Goal: Task Accomplishment & Management: Complete application form

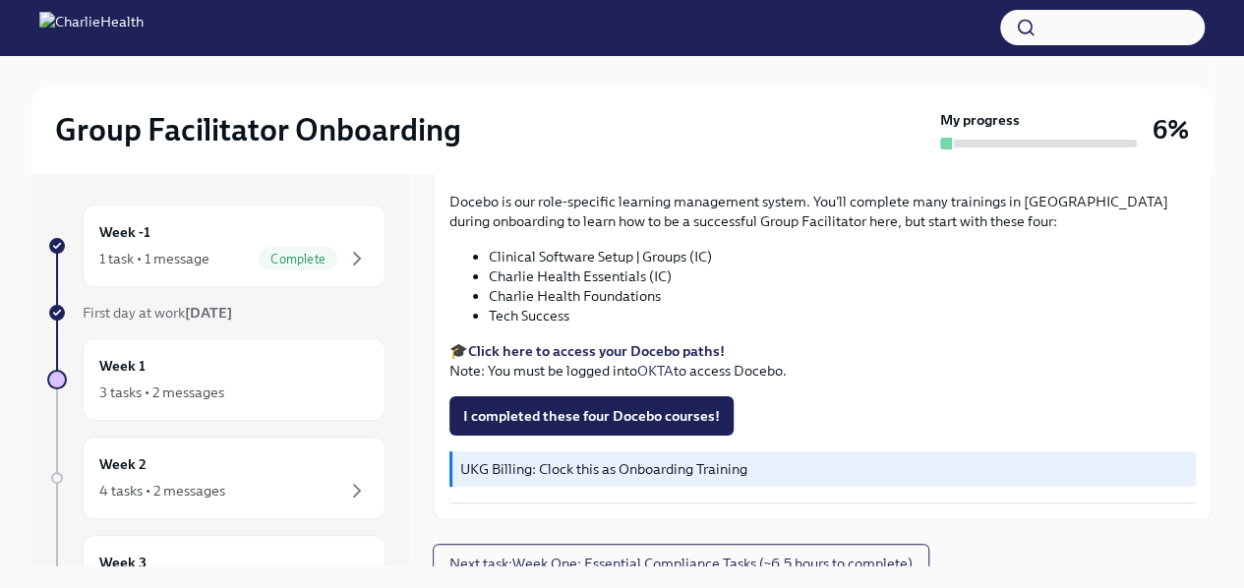
scroll to position [2644, 0]
click at [622, 416] on span "I completed these four Docebo courses!" at bounding box center [591, 415] width 257 height 20
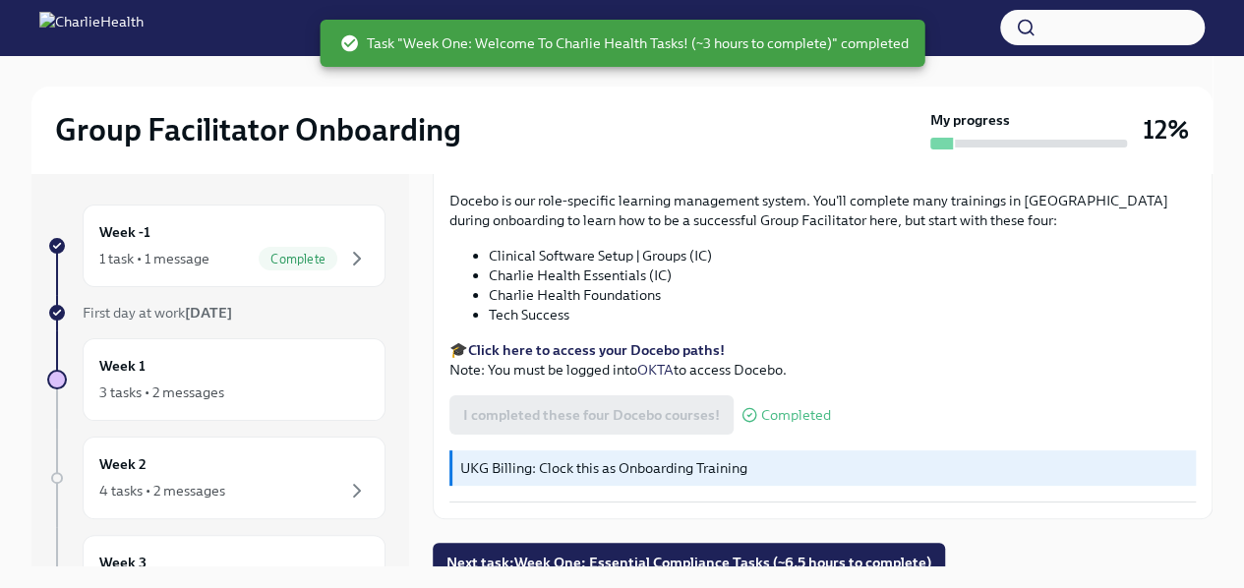
scroll to position [2660, 0]
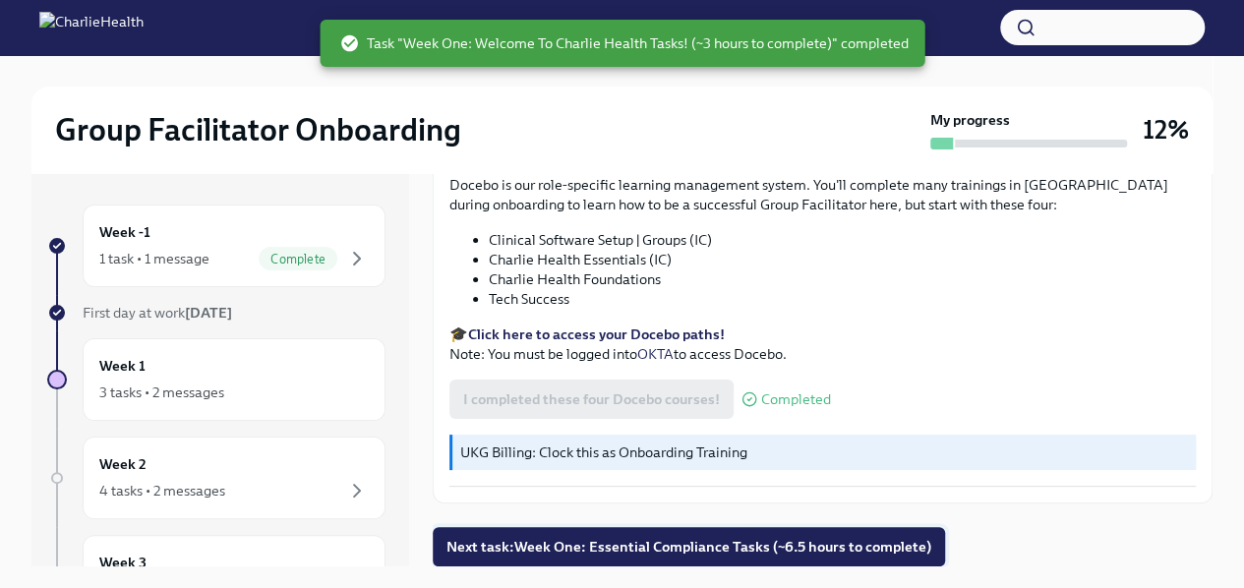
click at [699, 540] on span "Next task : Week One: Essential Compliance Tasks (~6.5 hours to complete)" at bounding box center [689, 547] width 485 height 20
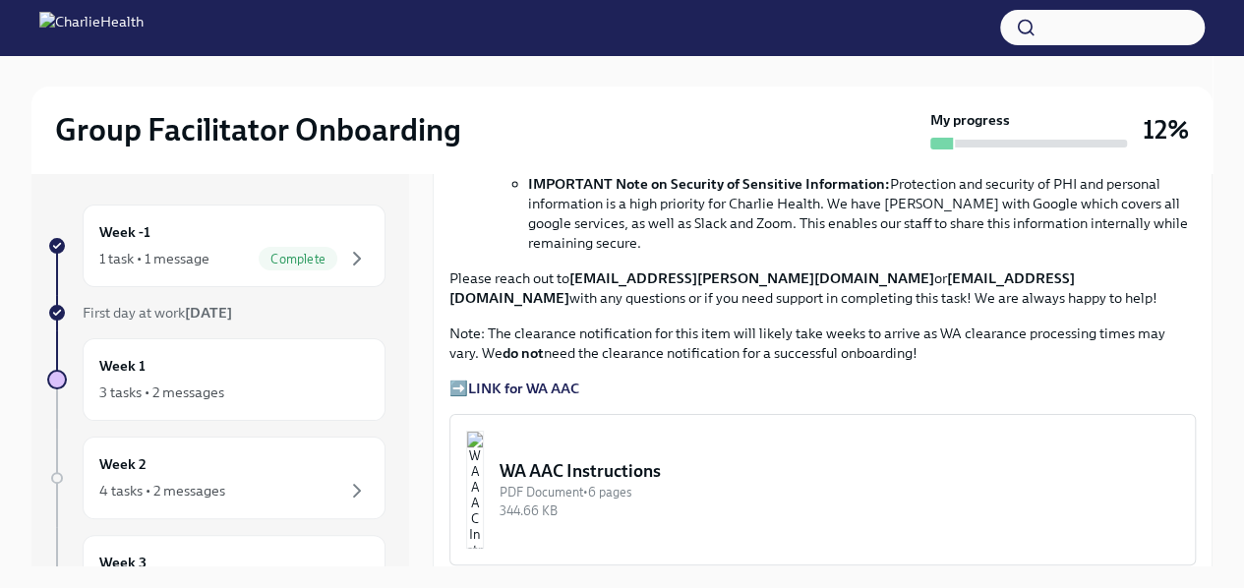
scroll to position [1342, 0]
click at [497, 381] on strong "LINK for WA AAC" at bounding box center [523, 390] width 111 height 18
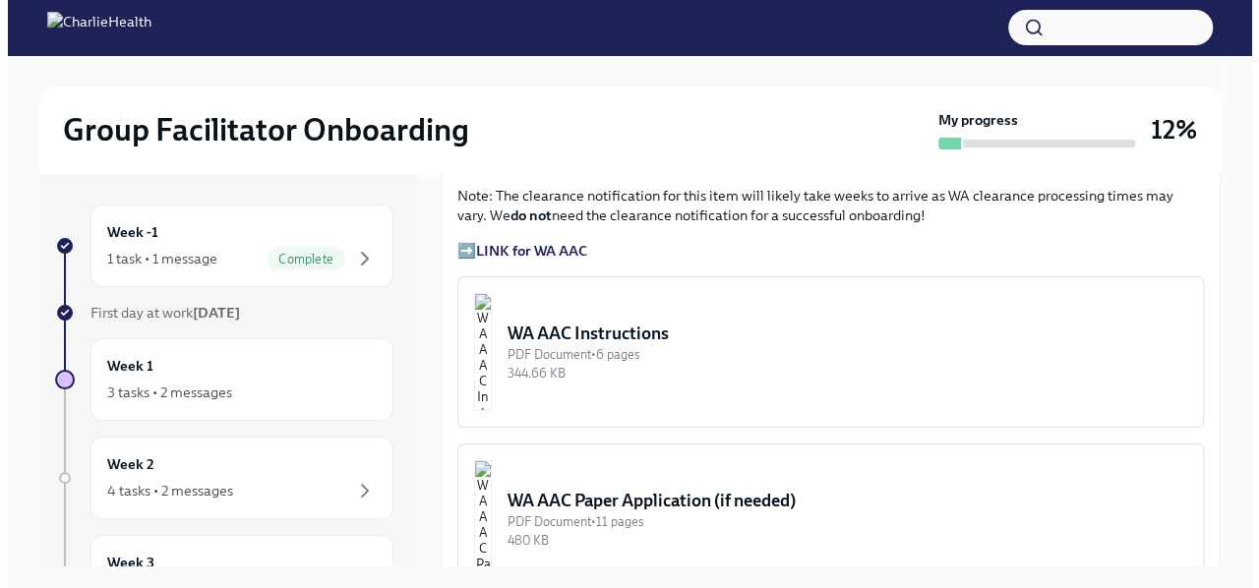
scroll to position [1461, 0]
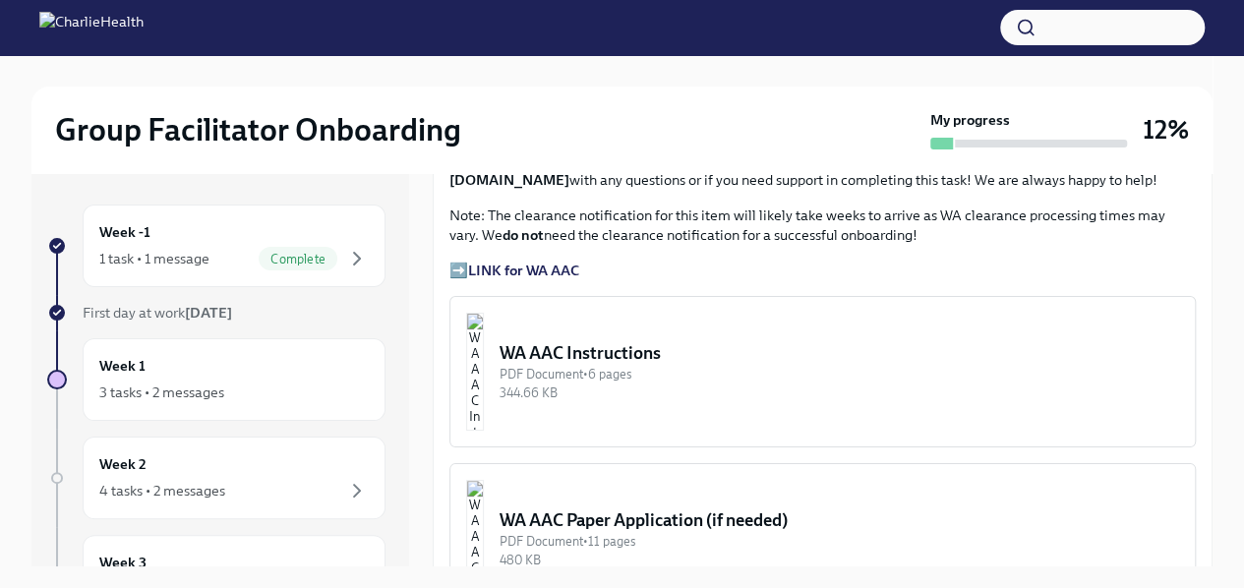
click at [620, 346] on div "WA AAC Instructions" at bounding box center [840, 353] width 680 height 24
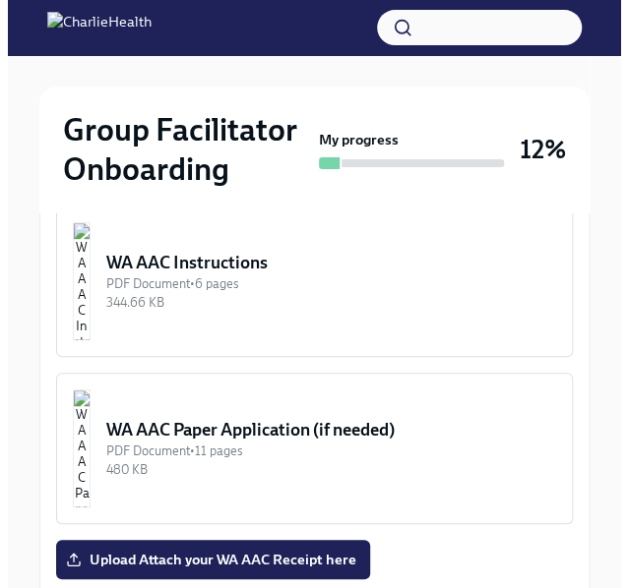
scroll to position [1898, 0]
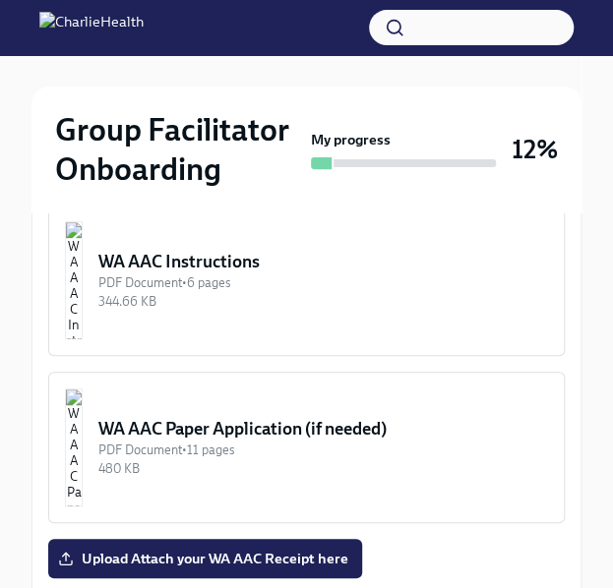
click at [238, 250] on div "WA AAC Instructions" at bounding box center [322, 262] width 449 height 24
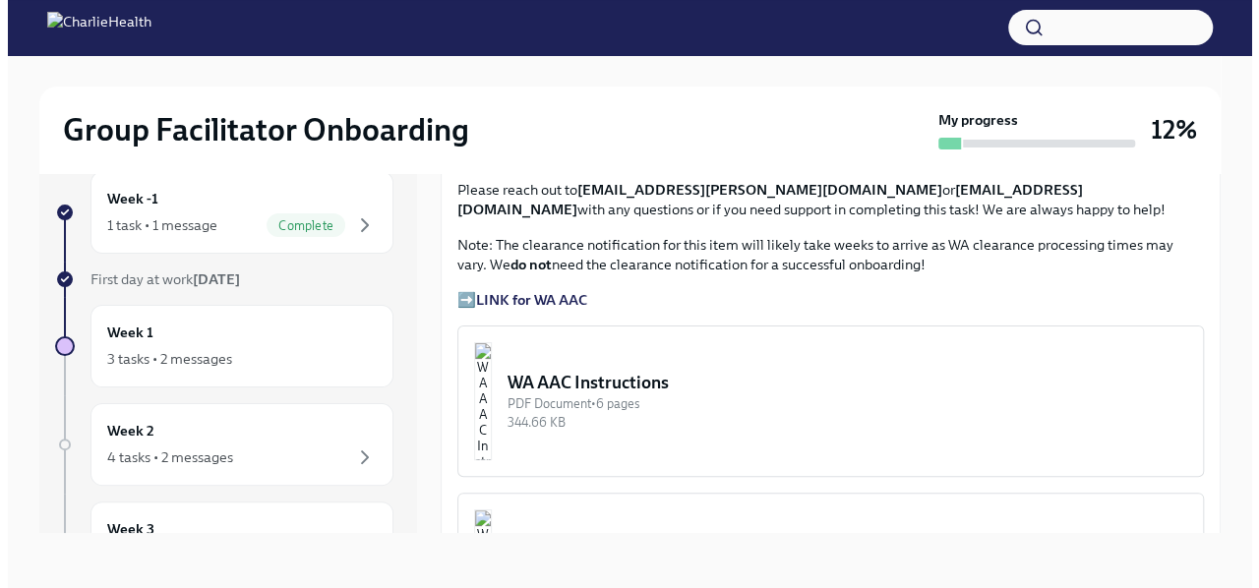
scroll to position [1391, 0]
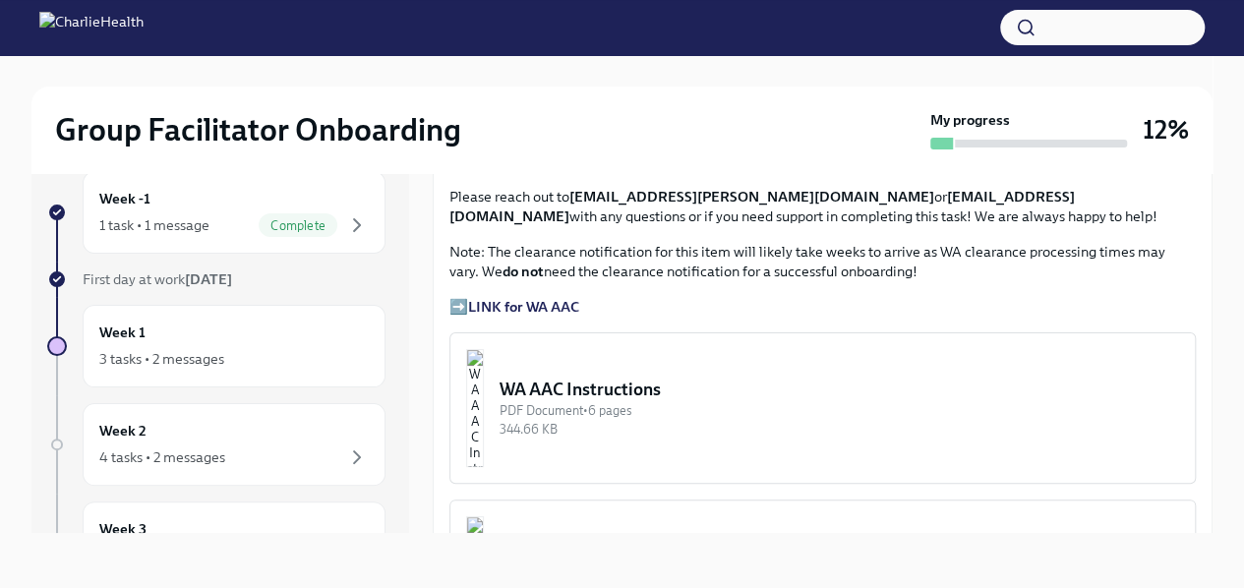
click at [484, 389] on img "button" at bounding box center [475, 408] width 18 height 118
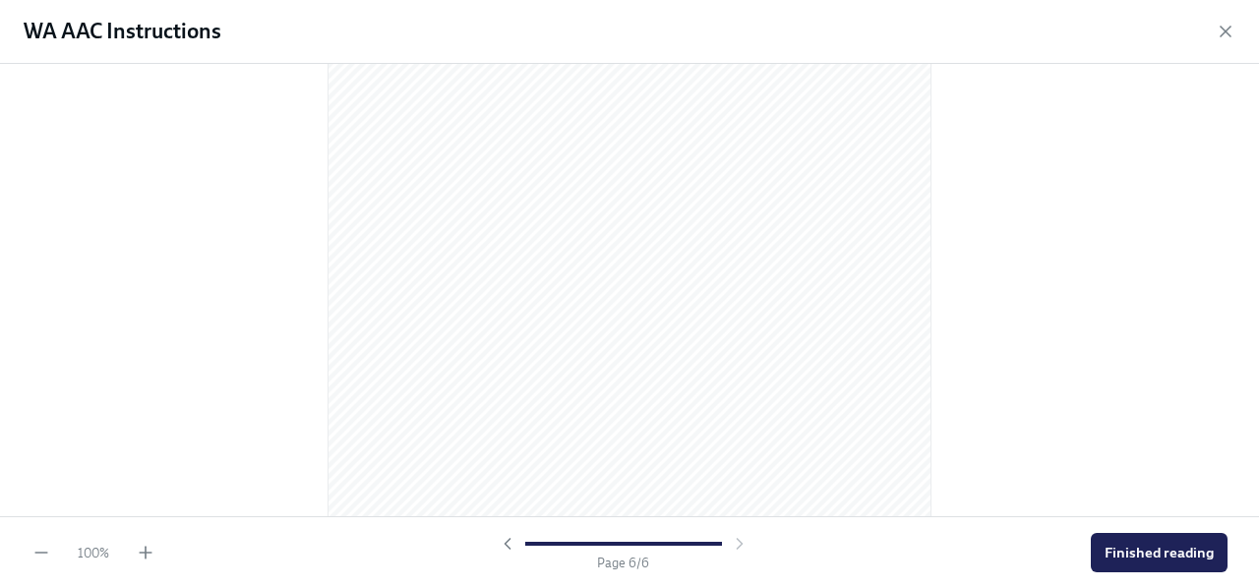
scroll to position [4173, 0]
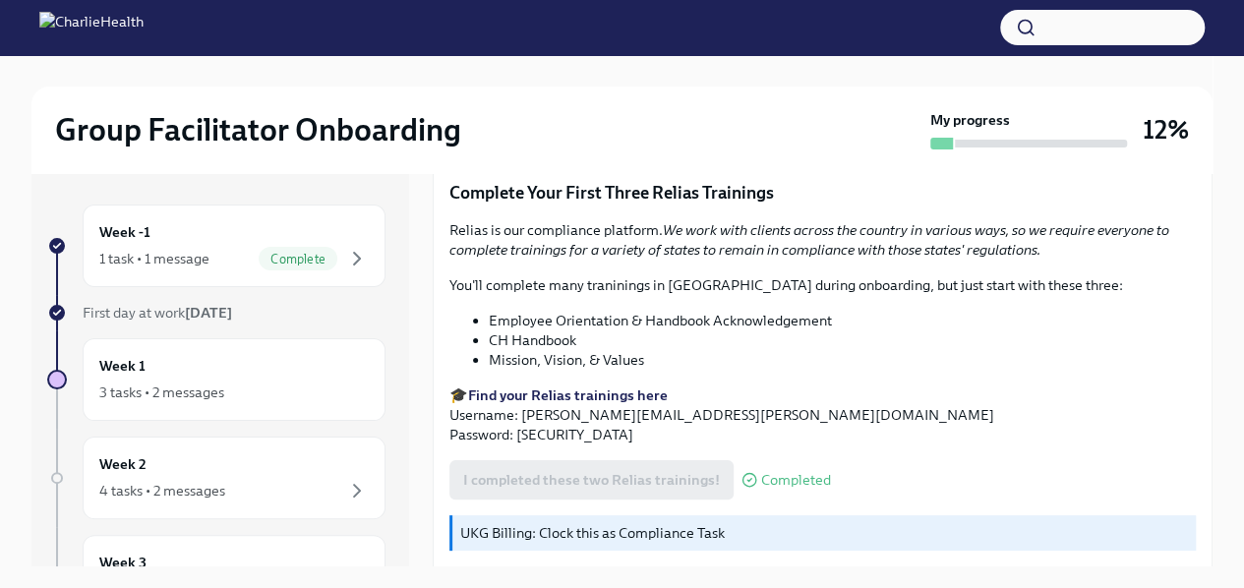
scroll to position [2660, 0]
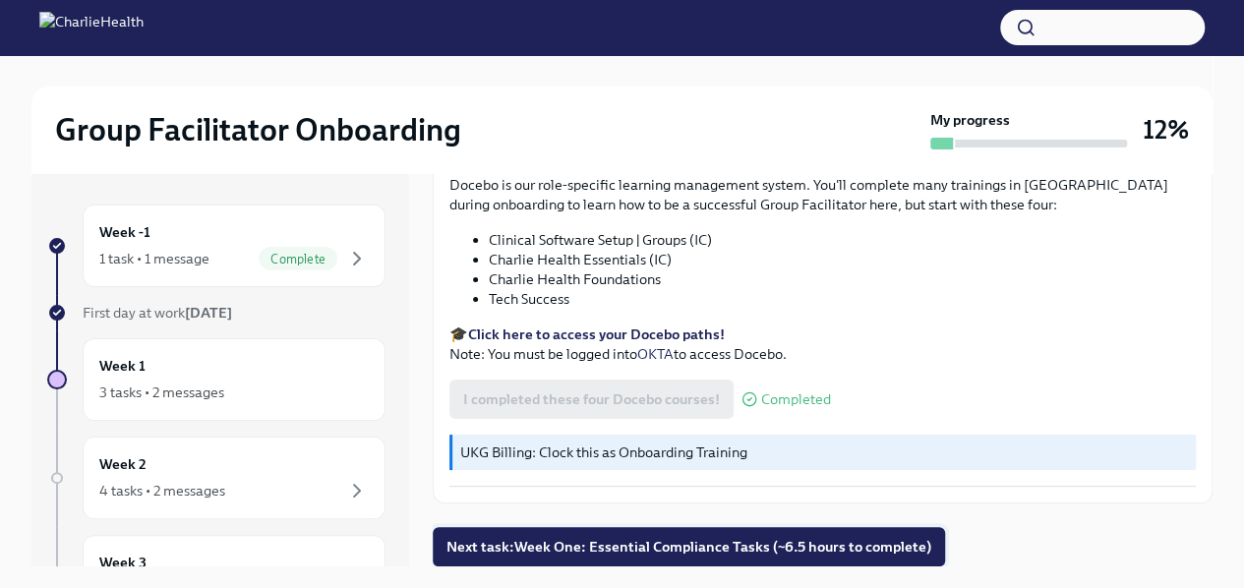
click at [628, 556] on span "Next task : Week One: Essential Compliance Tasks (~6.5 hours to complete)" at bounding box center [689, 547] width 485 height 20
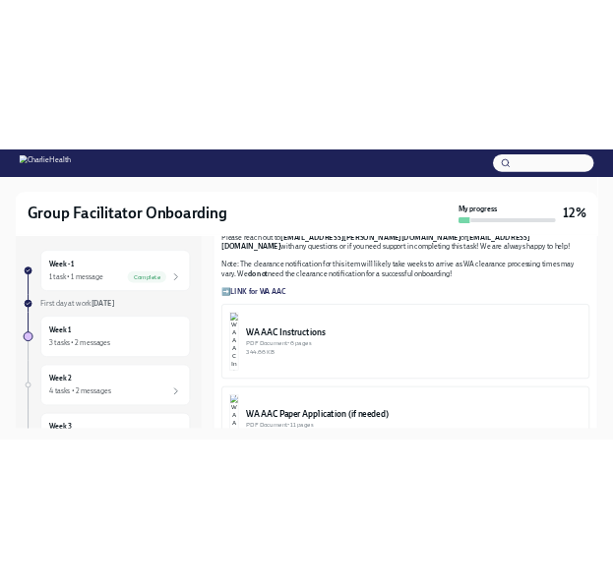
scroll to position [1442, 0]
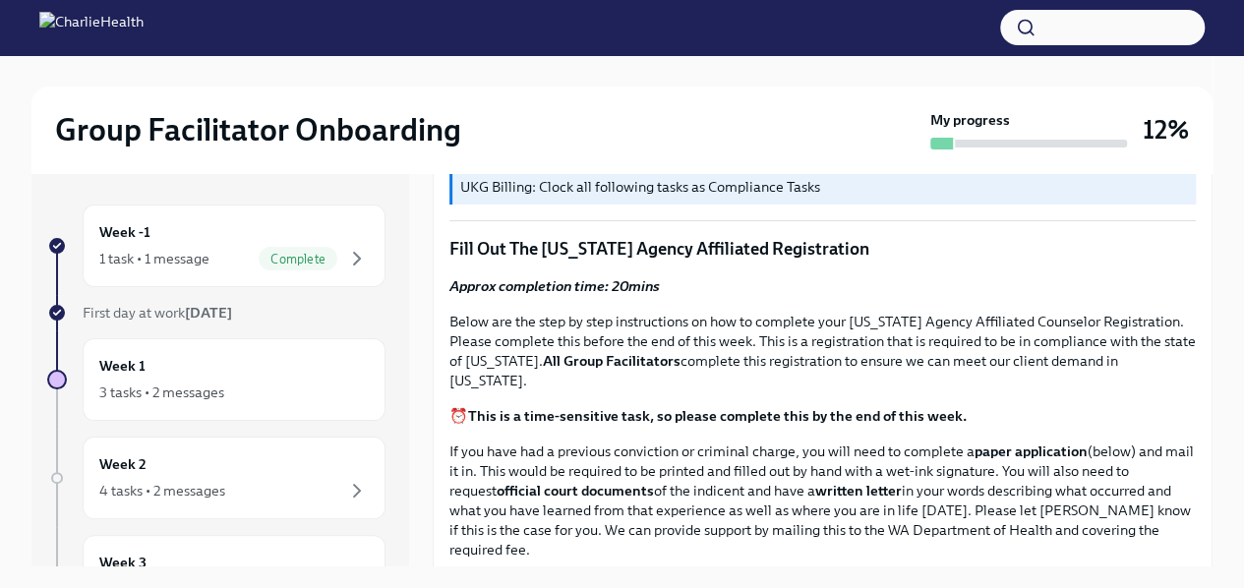
scroll to position [720, 0]
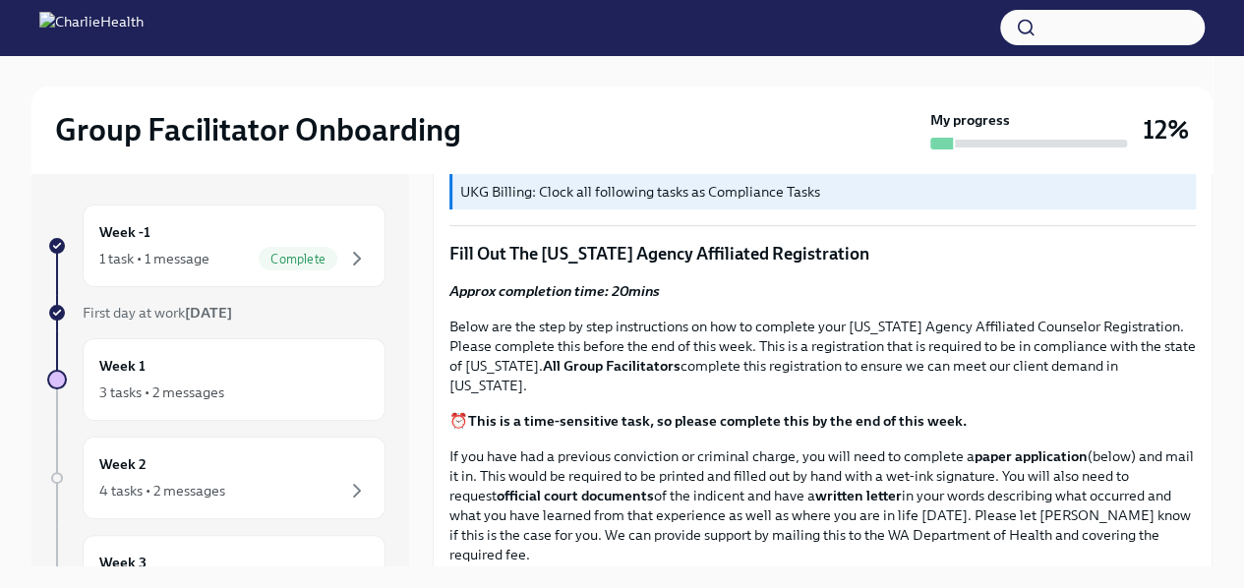
click at [541, 317] on p "Below are the step by step instructions on how to complete your [US_STATE] Agen…" at bounding box center [822, 356] width 747 height 79
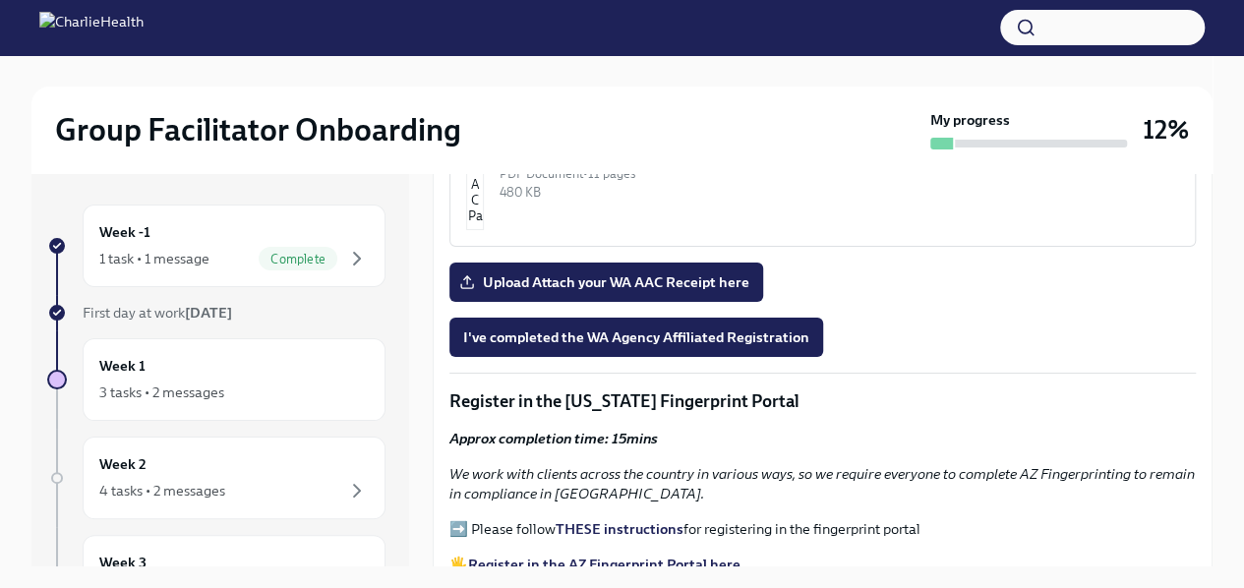
scroll to position [1830, 0]
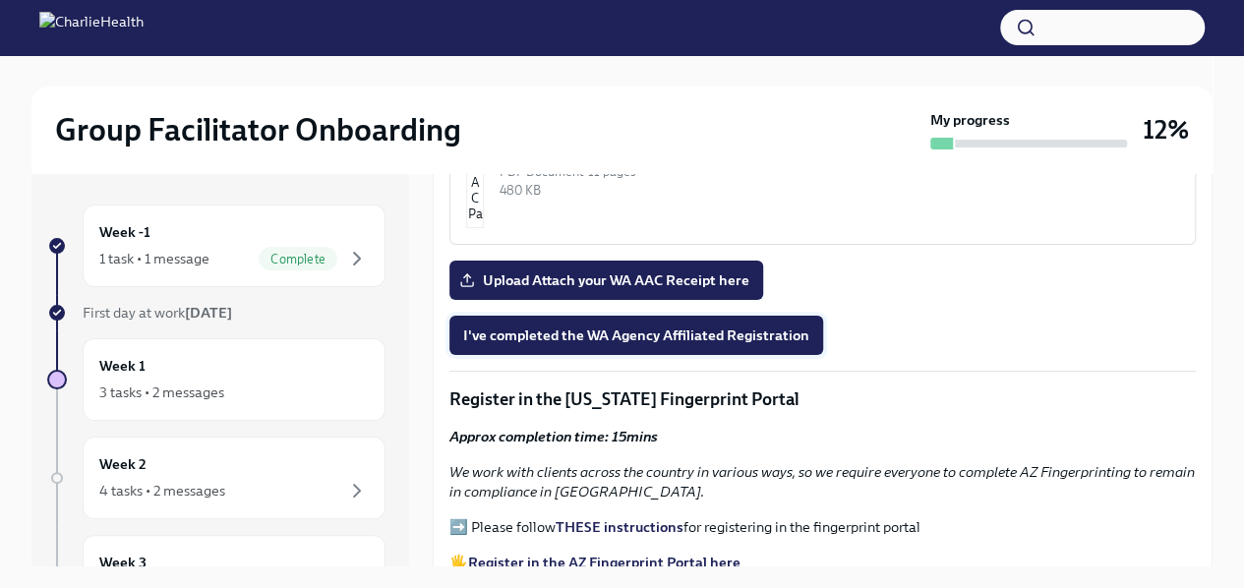
click at [568, 326] on span "I've completed the WA Agency Affiliated Registration" at bounding box center [636, 336] width 346 height 20
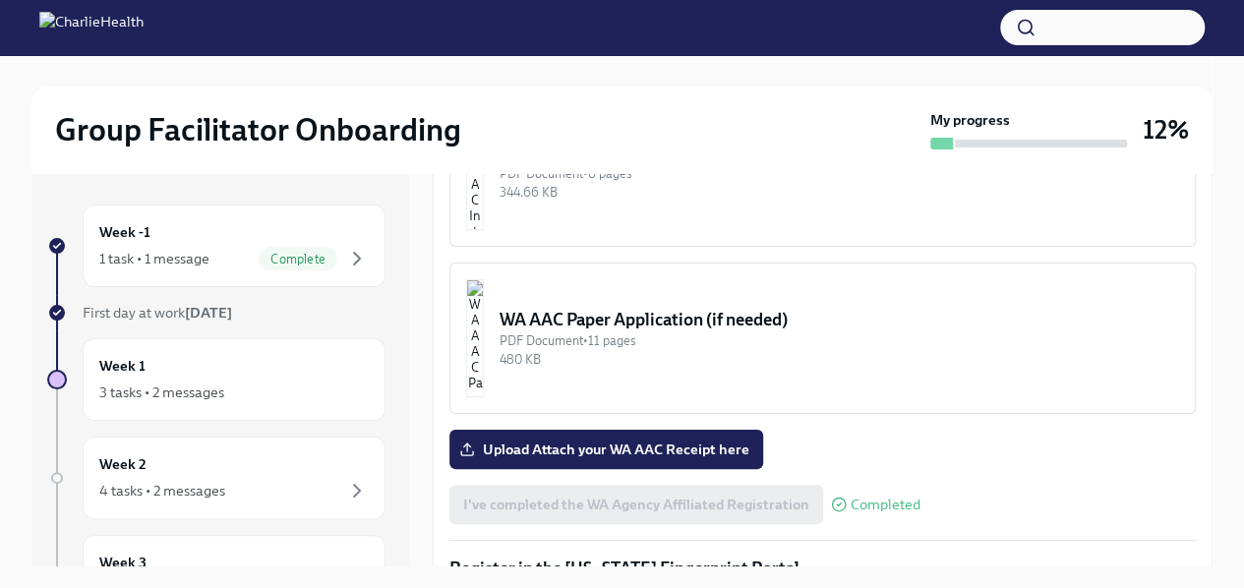
scroll to position [1652, 0]
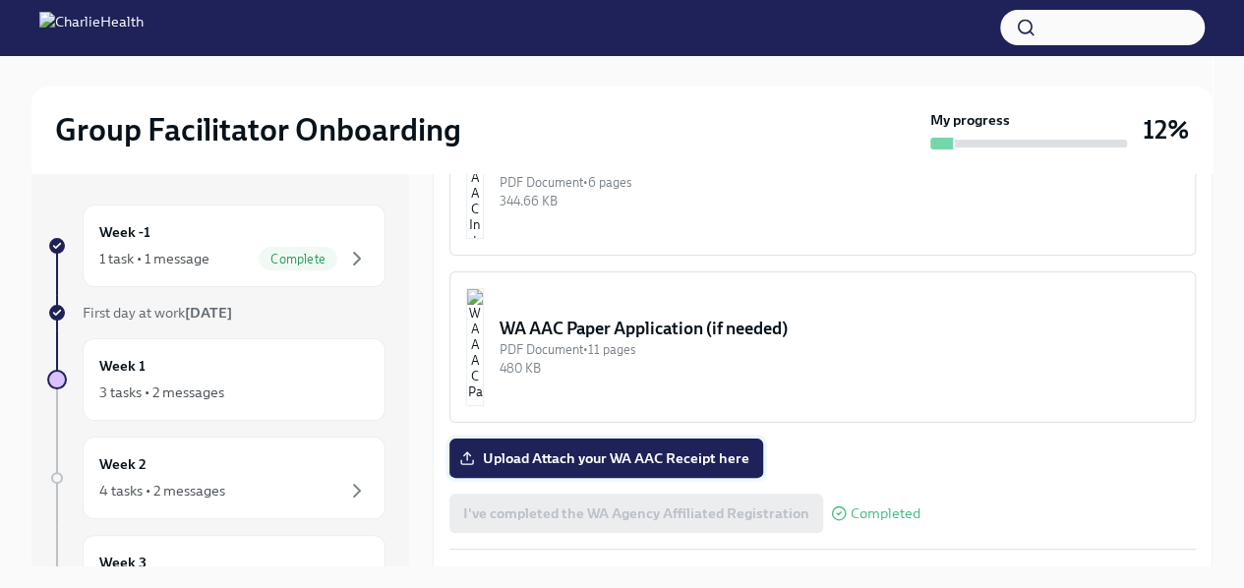
click at [641, 449] on span "Upload Attach your WA AAC Receipt here" at bounding box center [606, 459] width 286 height 20
click at [0, 0] on input "Upload Attach your WA AAC Receipt here" at bounding box center [0, 0] width 0 height 0
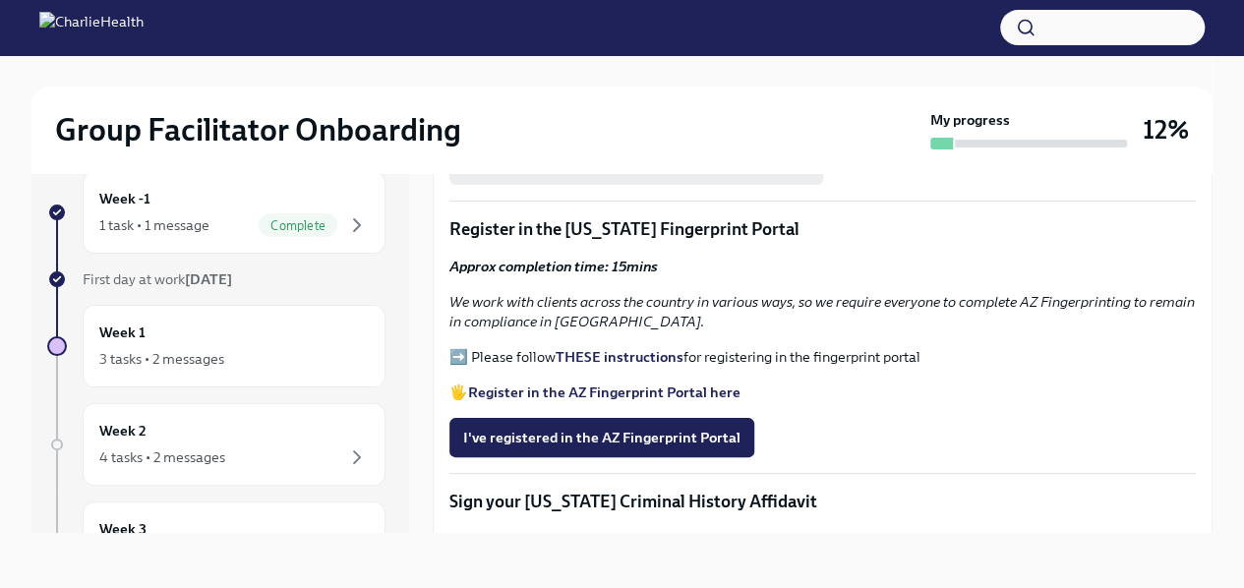
scroll to position [1986, 0]
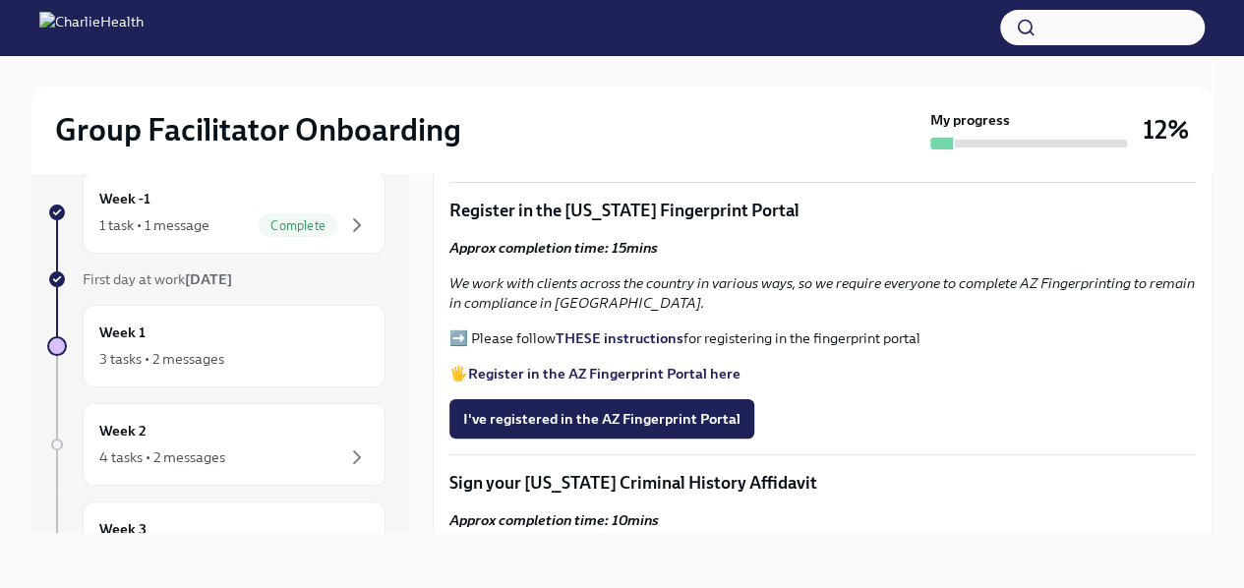
click at [631, 329] on strong "THESE instructions" at bounding box center [620, 338] width 128 height 18
click at [537, 365] on strong "Register in the AZ Fingerprint Portal here" at bounding box center [604, 374] width 272 height 18
click at [580, 418] on span "I've registered in the AZ Fingerprint Portal" at bounding box center [601, 419] width 277 height 20
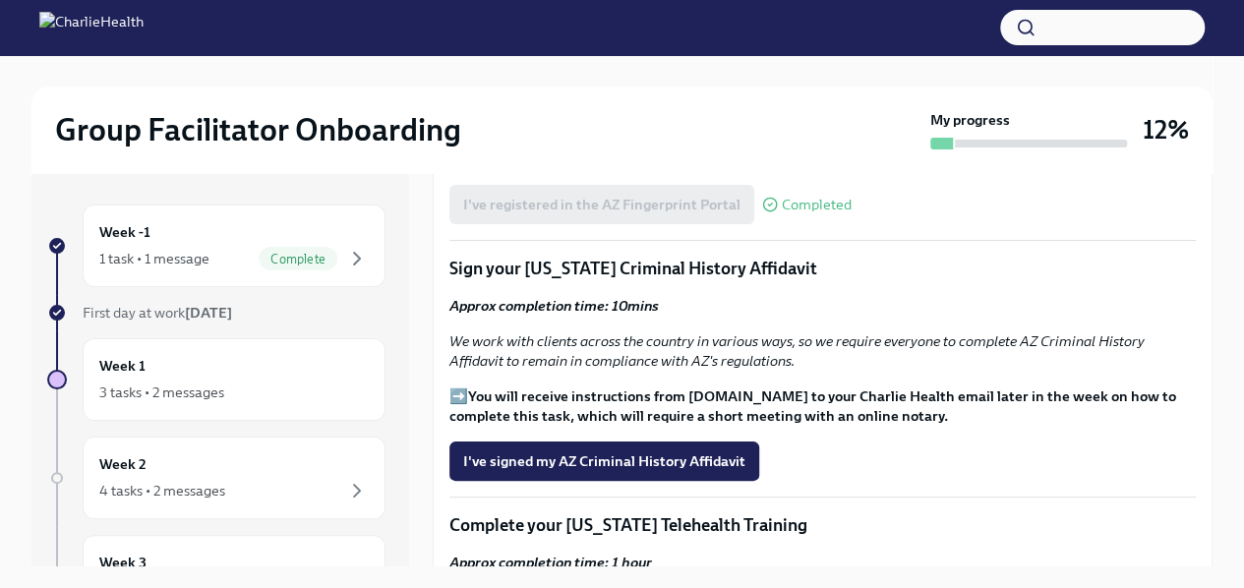
scroll to position [2233, 0]
click at [640, 453] on span "I've signed my AZ Criminal History Affidavit" at bounding box center [604, 462] width 282 height 20
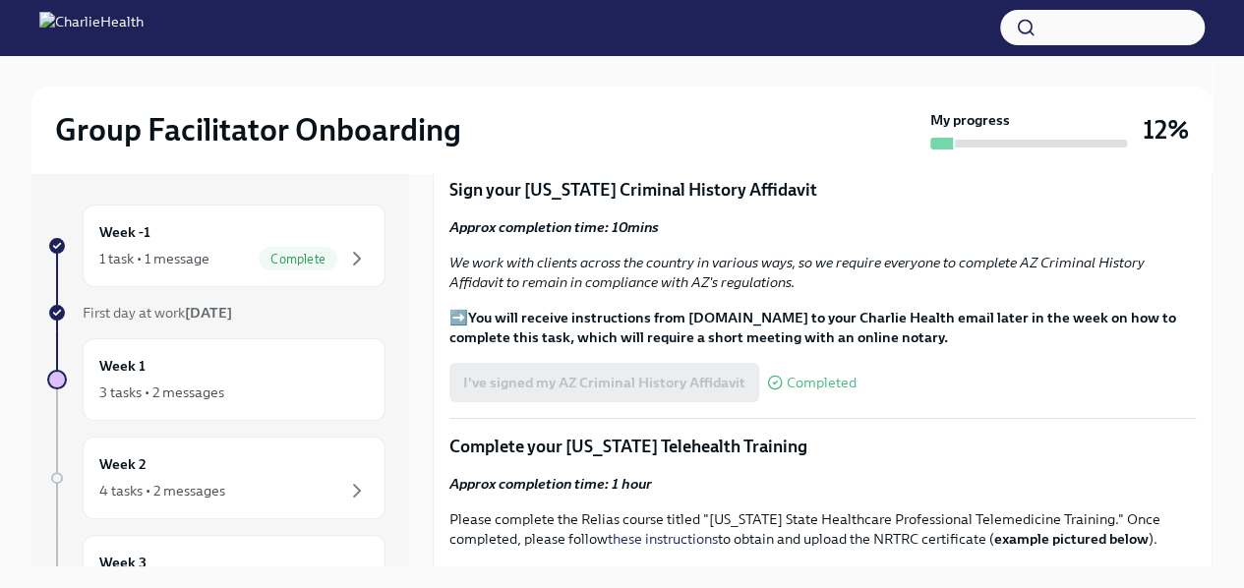
scroll to position [2280, 0]
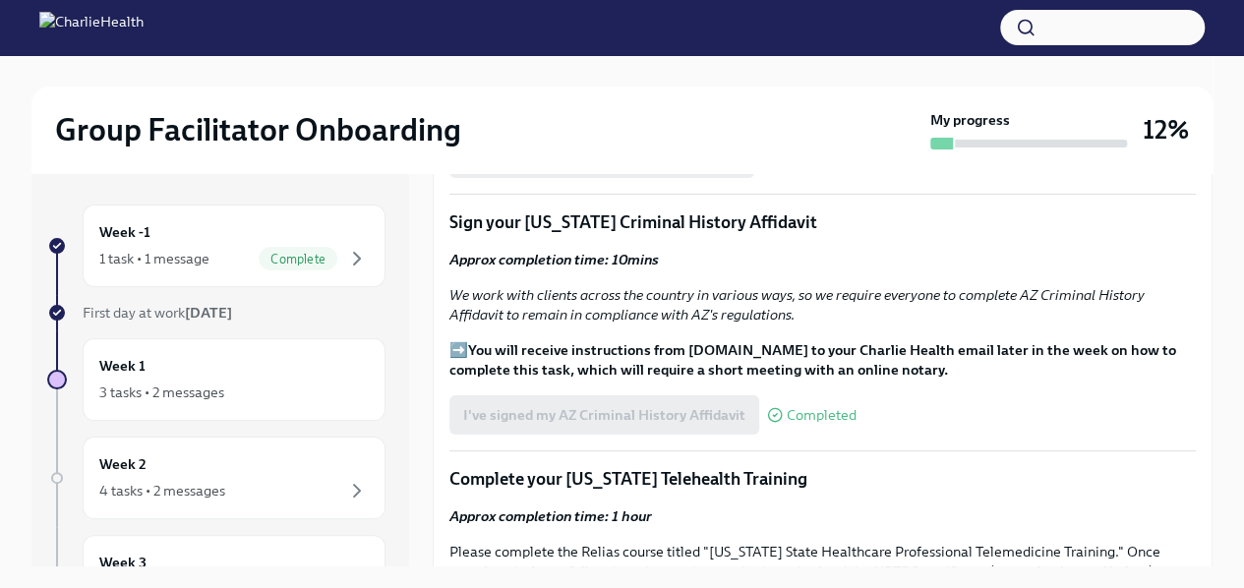
click at [693, 402] on div "I've signed my AZ Criminal History Affidavit Completed" at bounding box center [652, 414] width 407 height 39
click at [772, 411] on circle at bounding box center [774, 415] width 13 height 13
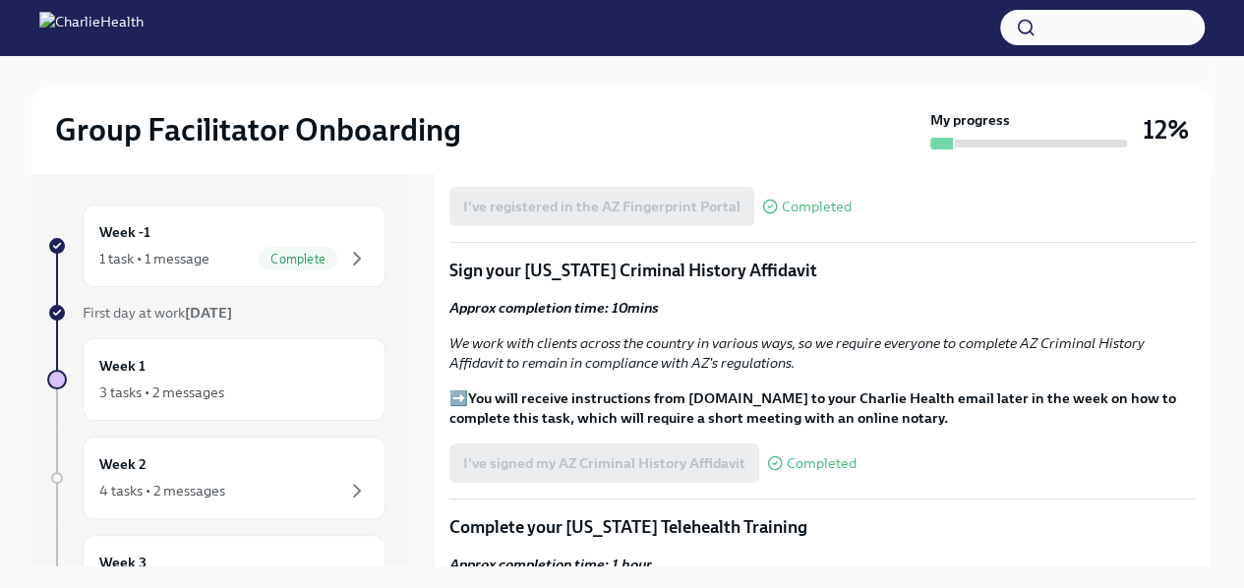
scroll to position [2233, 0]
click at [793, 456] on span "Completed" at bounding box center [822, 462] width 70 height 15
click at [637, 443] on div "I've signed my AZ Criminal History Affidavit Completed" at bounding box center [652, 462] width 407 height 39
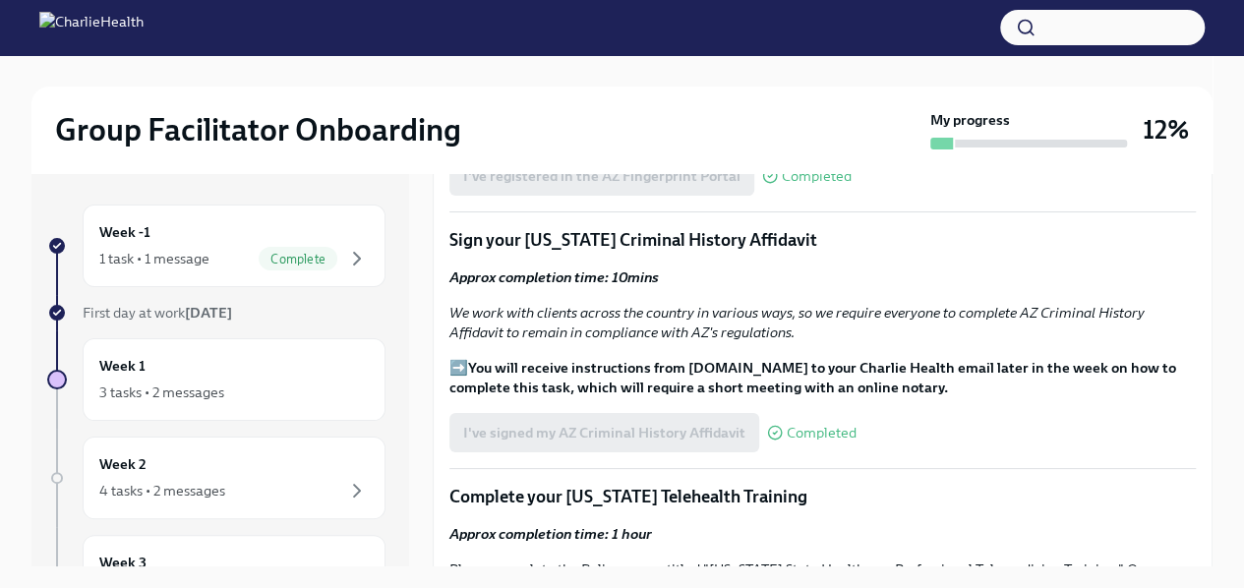
scroll to position [2230, 0]
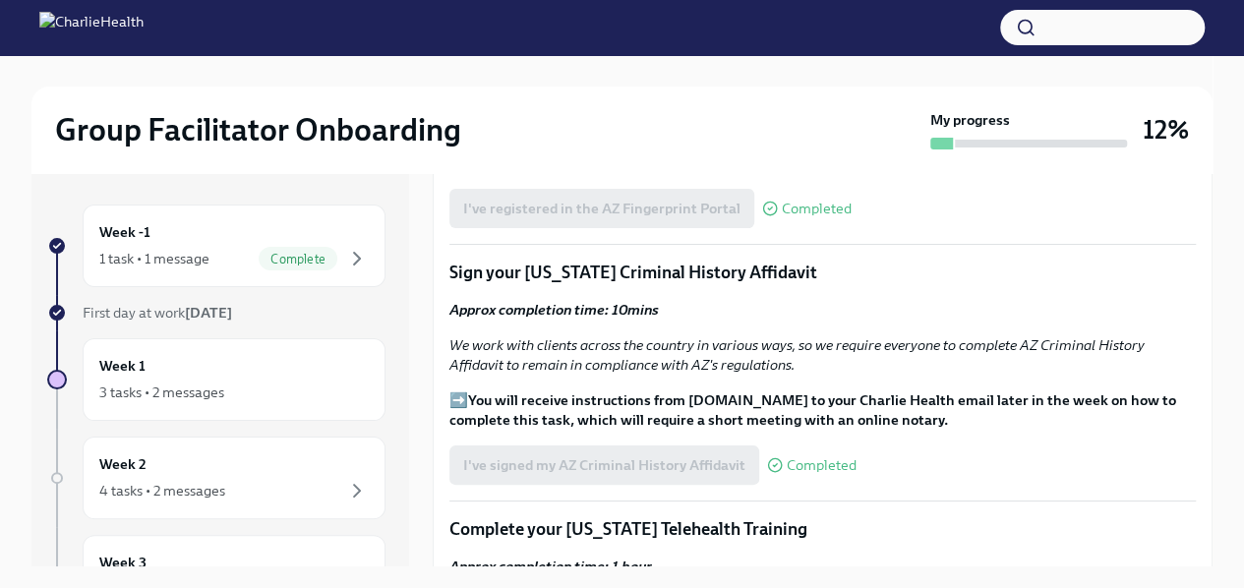
click at [662, 454] on div "I've signed my AZ Criminal History Affidavit Completed" at bounding box center [652, 465] width 407 height 39
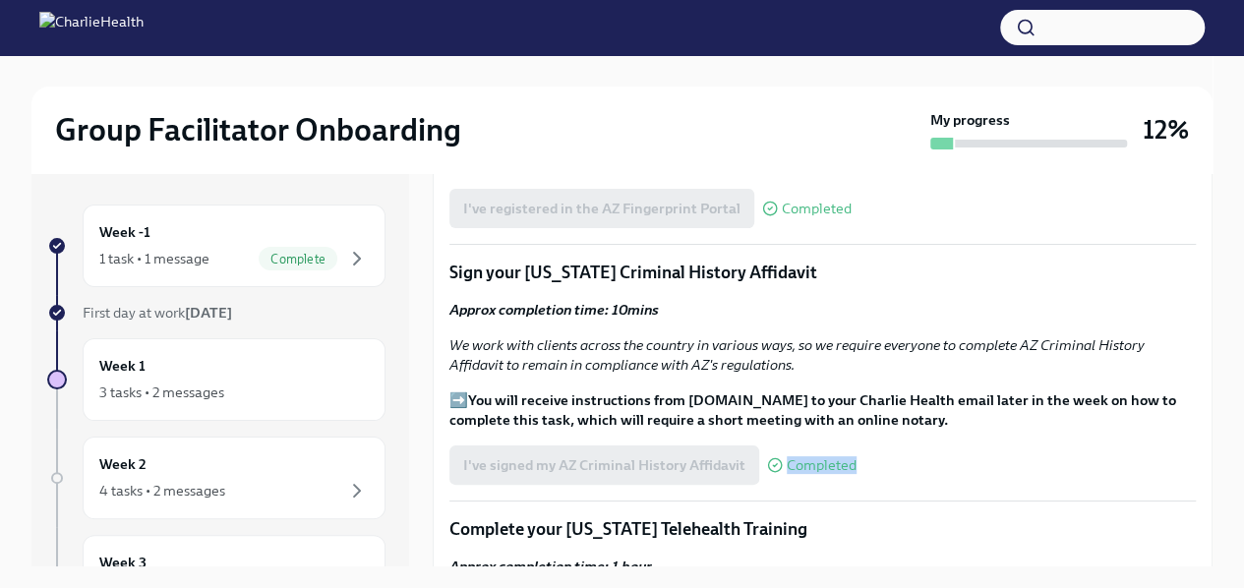
click at [662, 454] on div "I've signed my AZ Criminal History Affidavit Completed" at bounding box center [652, 465] width 407 height 39
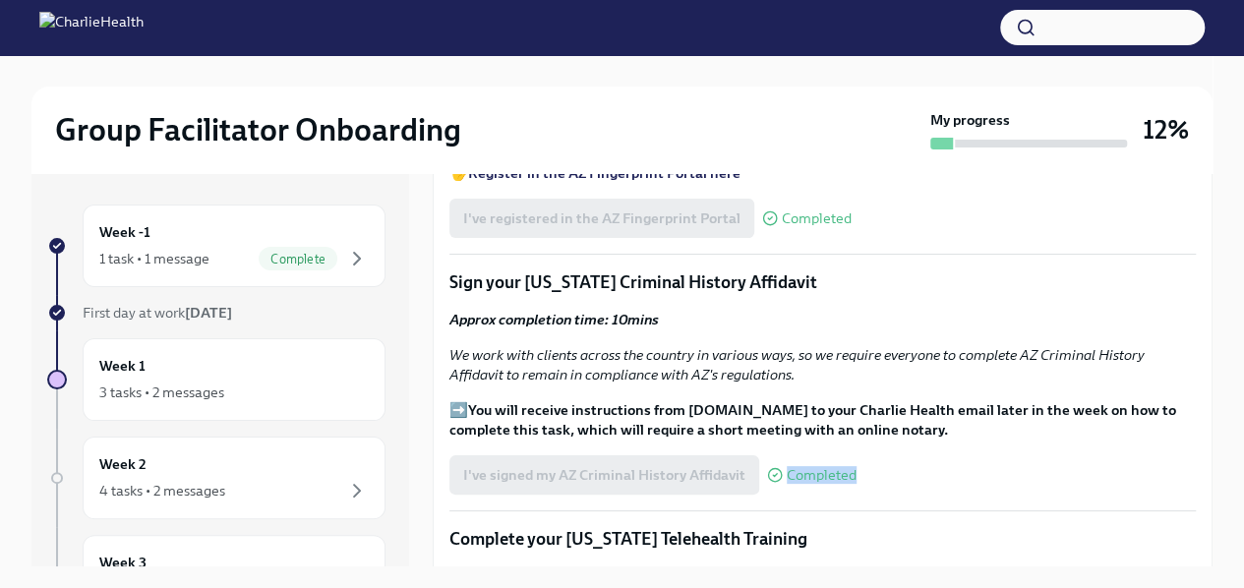
scroll to position [2219, 0]
click at [771, 468] on icon at bounding box center [775, 476] width 16 height 16
click at [327, 360] on div "Week 1 3 tasks • 2 messages" at bounding box center [233, 379] width 269 height 49
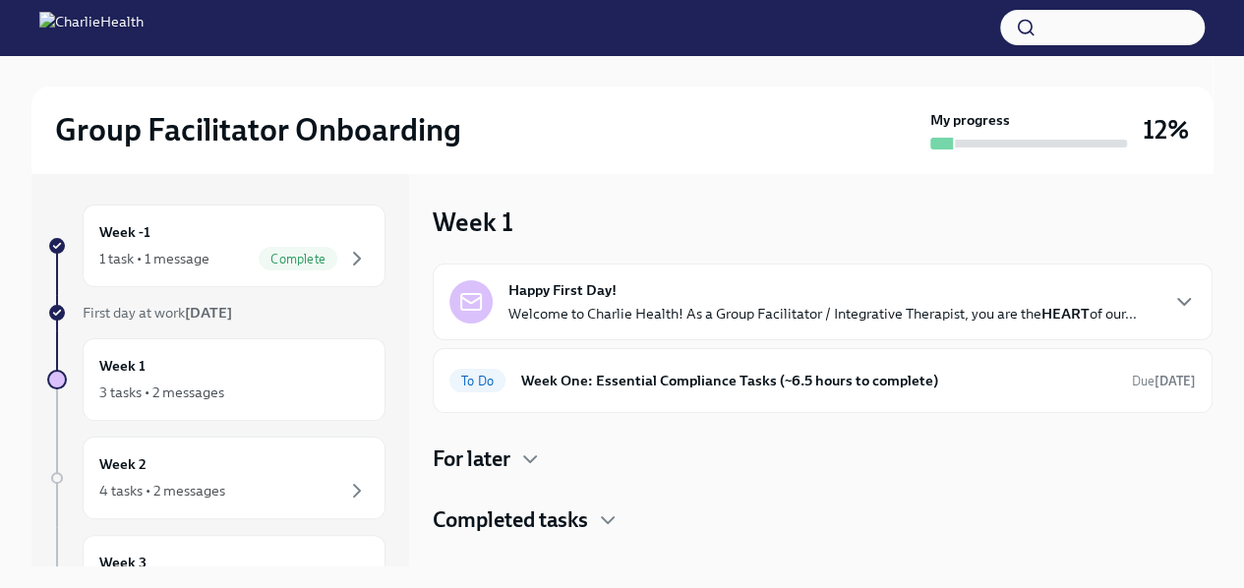
click at [614, 506] on div "Completed tasks" at bounding box center [823, 521] width 780 height 30
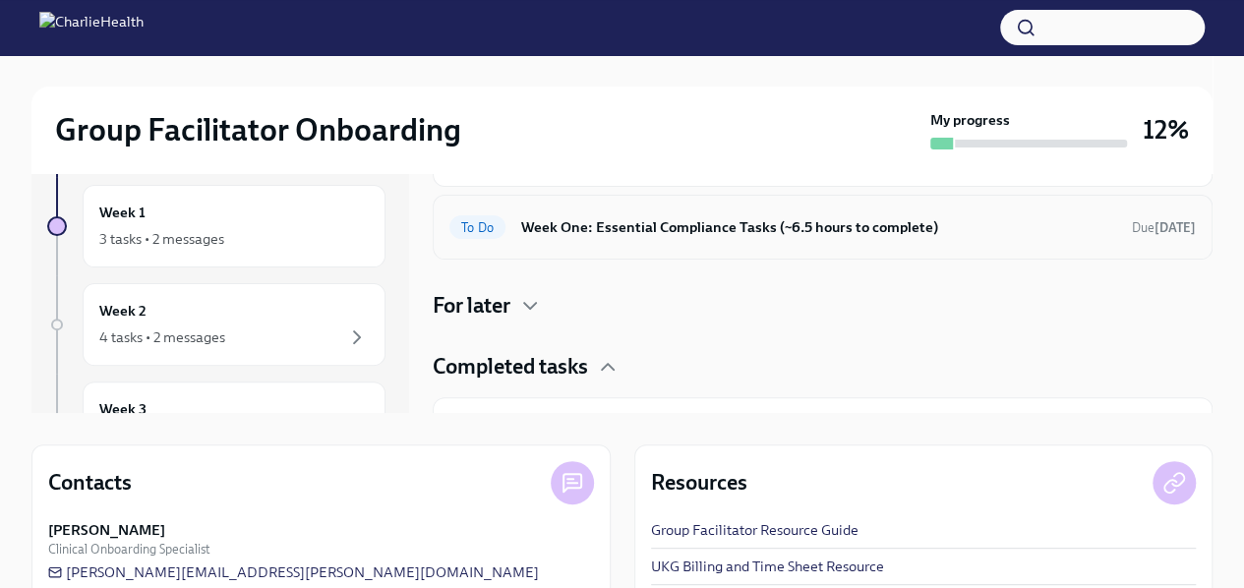
click at [702, 235] on h6 "Week One: Essential Compliance Tasks (~6.5 hours to complete)" at bounding box center [818, 227] width 595 height 22
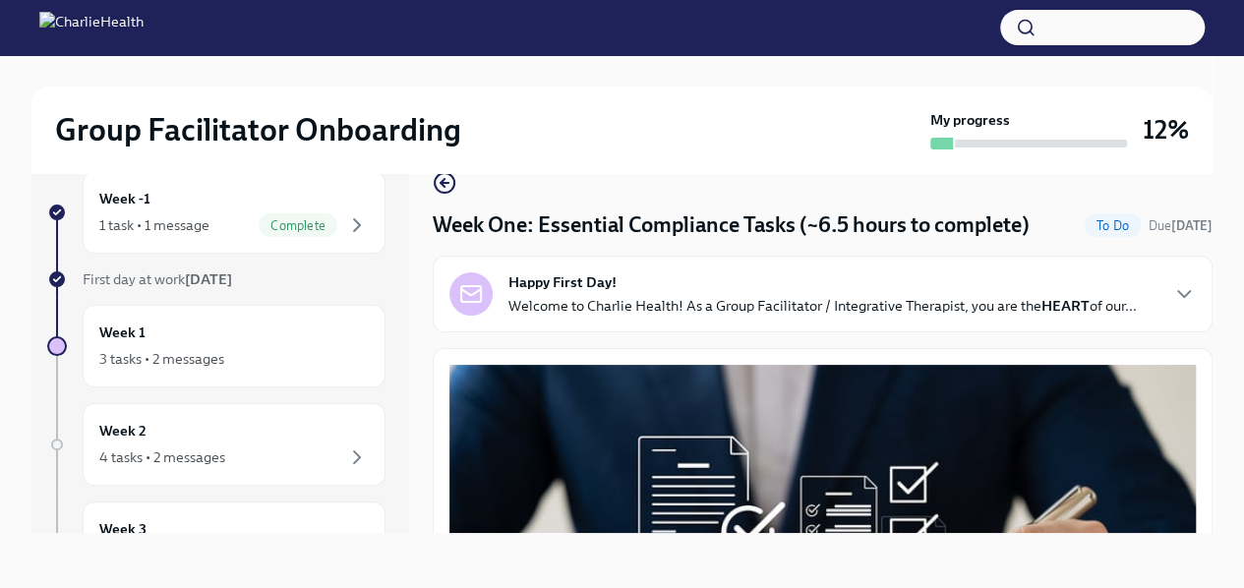
scroll to position [33, 0]
click at [823, 257] on div "Happy First Day! Welcome to Charlie Health! As a Group Facilitator / Integrativ…" at bounding box center [823, 294] width 780 height 77
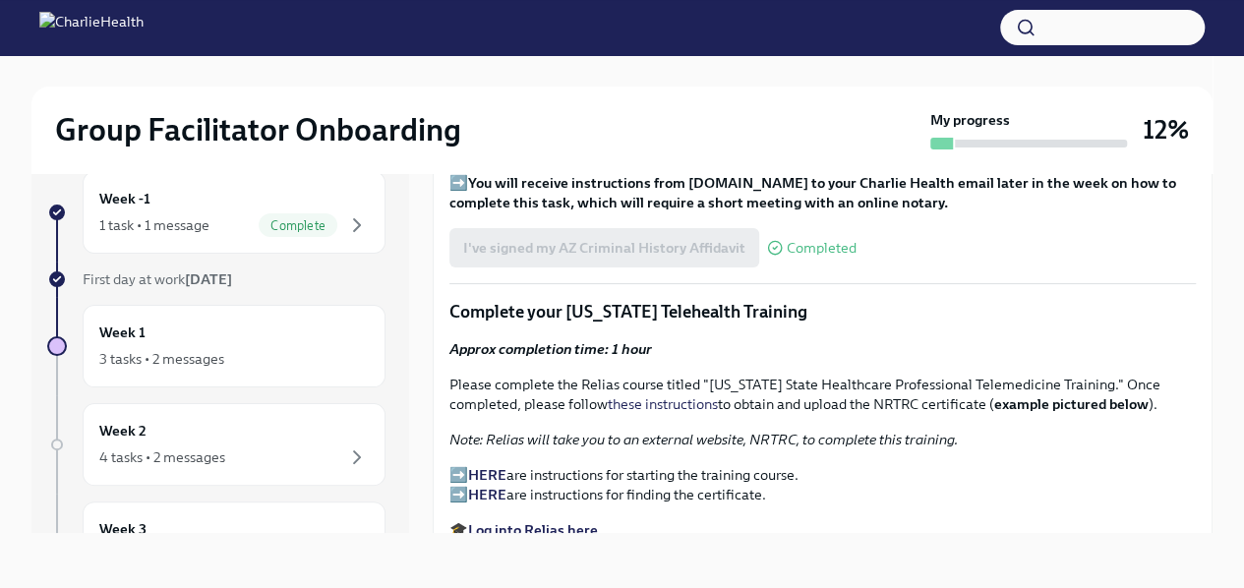
scroll to position [3008, 0]
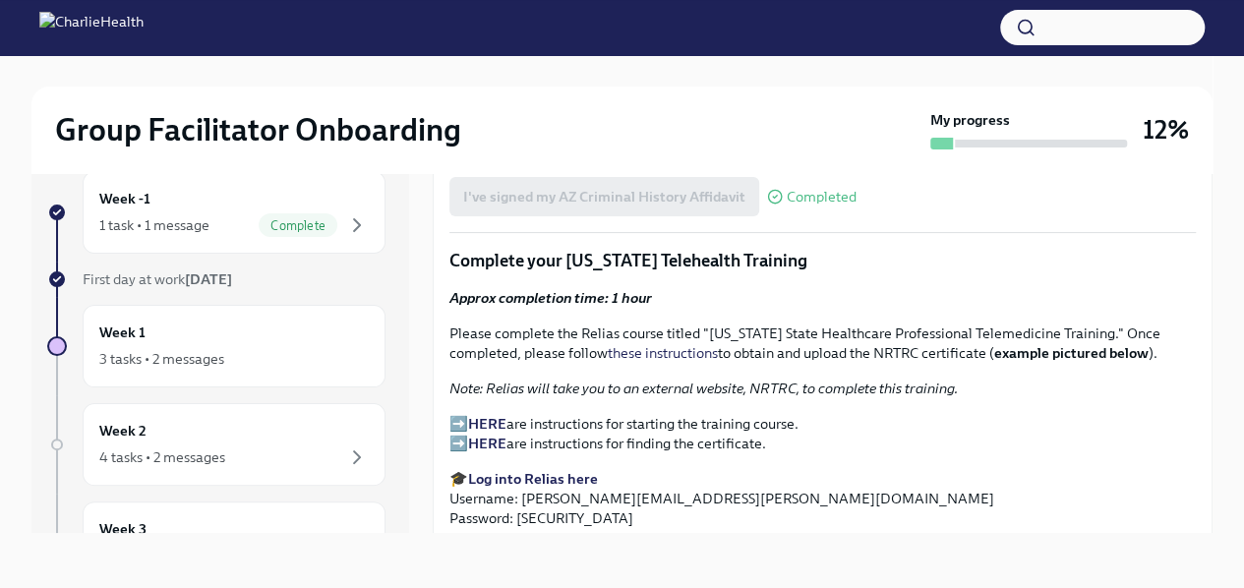
click at [724, 160] on strong "You will receive instructions from [DOMAIN_NAME] to your Charlie Health email l…" at bounding box center [812, 141] width 727 height 37
click at [657, 105] on em "We work with clients across the country in various ways, so we require everyone…" at bounding box center [796, 86] width 695 height 37
click at [462, 161] on p "➡️ You will receive instructions from [DOMAIN_NAME] to your Charlie Health emai…" at bounding box center [822, 141] width 747 height 39
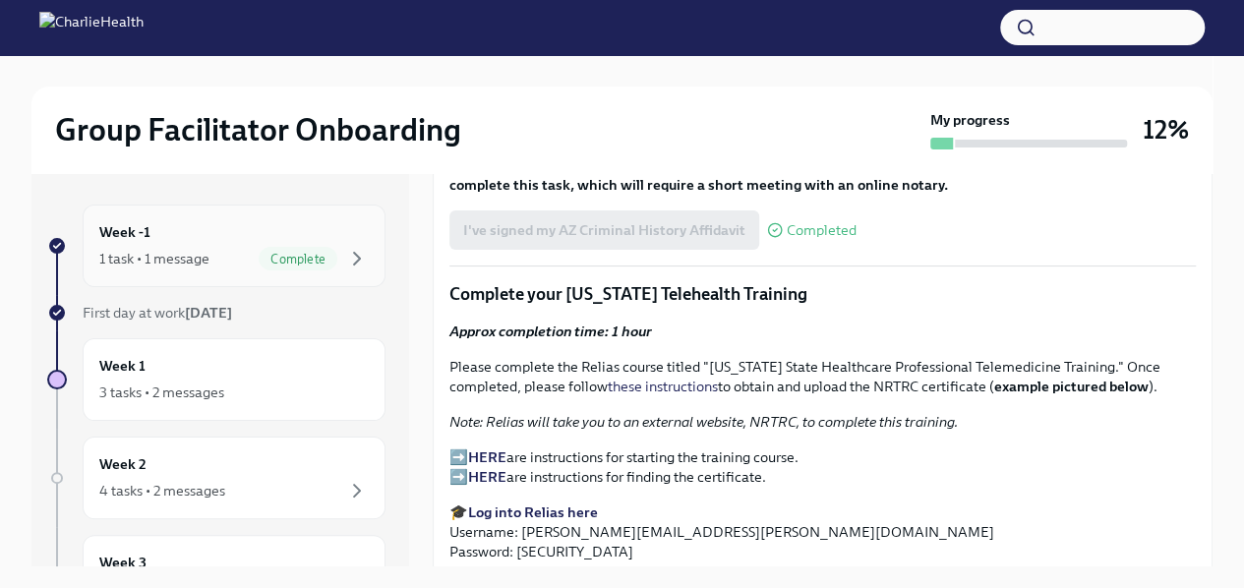
click at [327, 269] on div "Complete" at bounding box center [314, 259] width 110 height 24
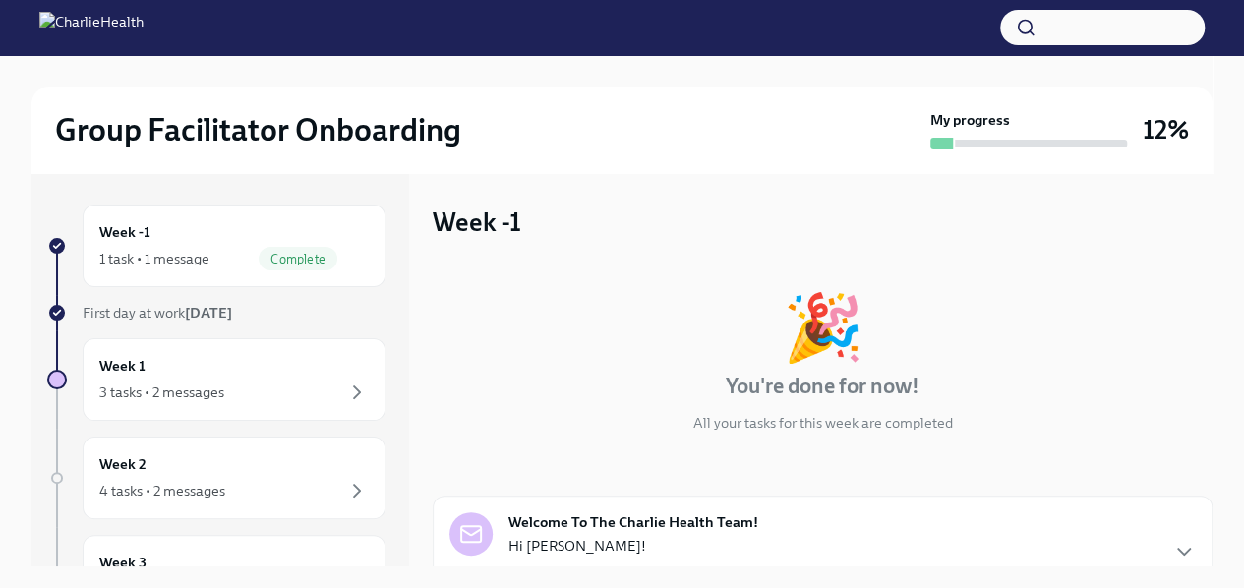
scroll to position [181, 0]
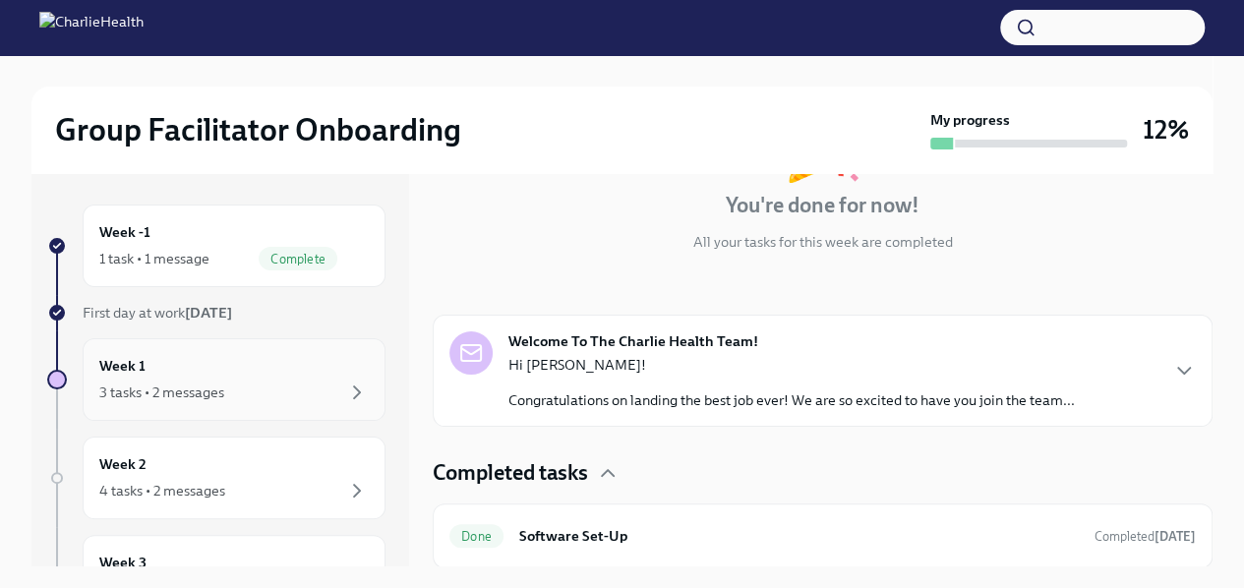
click at [212, 398] on div "3 tasks • 2 messages" at bounding box center [161, 393] width 125 height 20
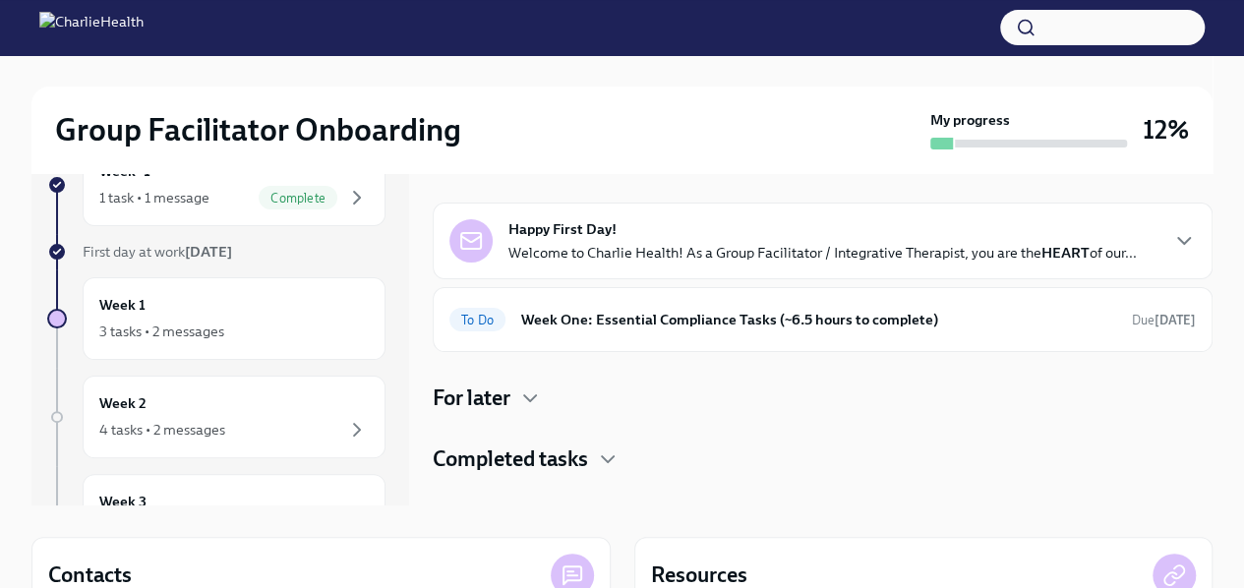
scroll to position [51, 0]
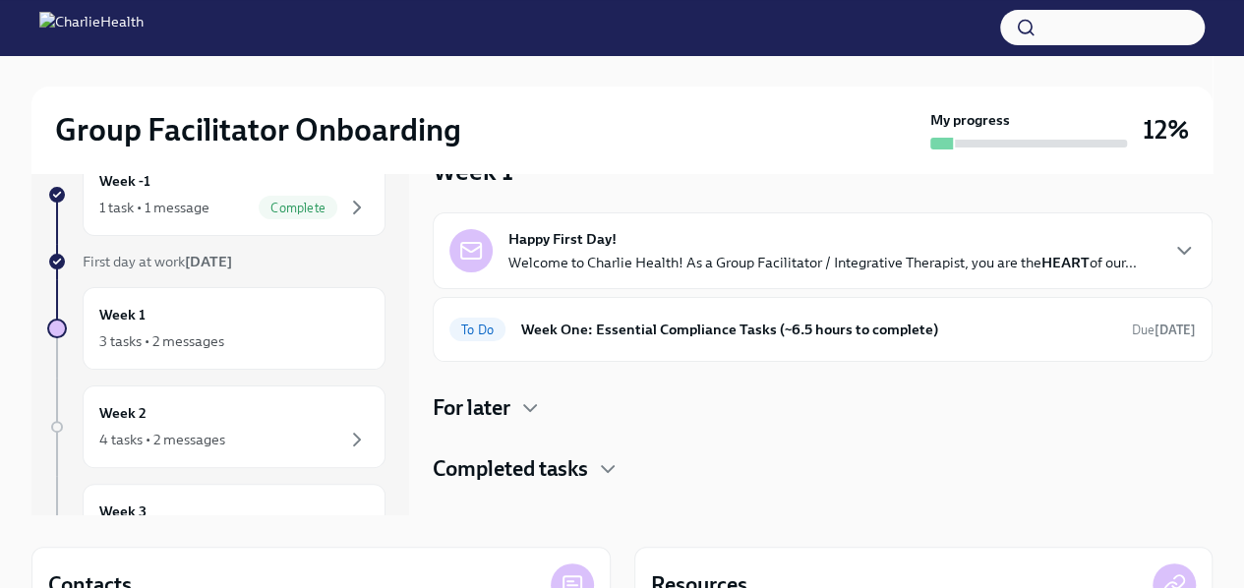
click at [502, 402] on h4 "For later" at bounding box center [472, 408] width 78 height 30
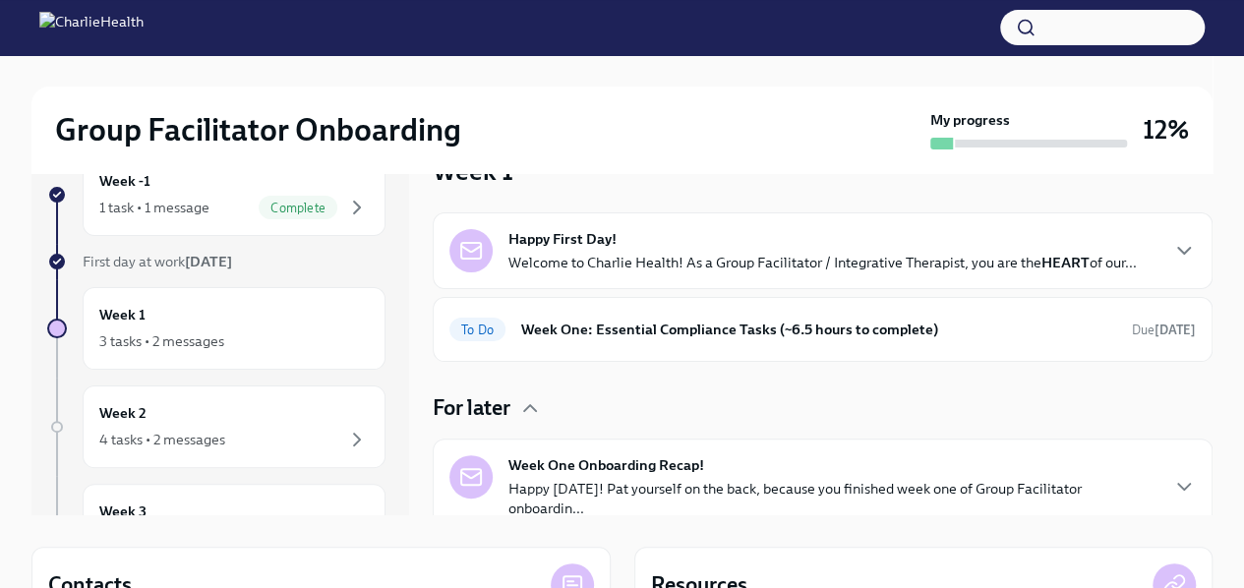
scroll to position [79, 0]
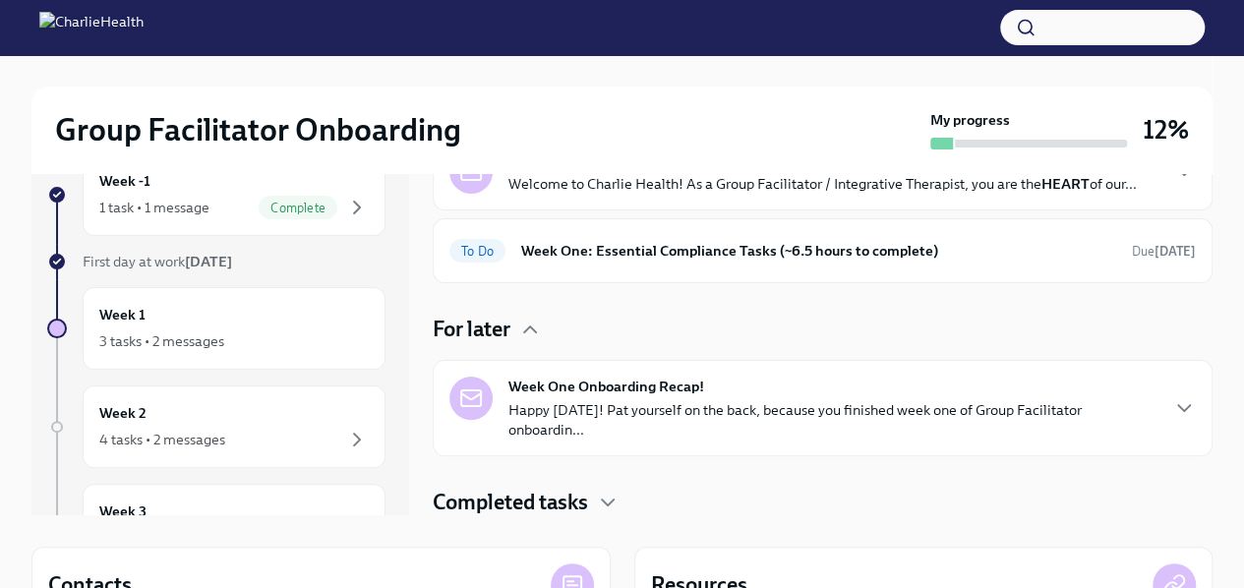
click at [500, 483] on div "Happy First Day! Welcome to Charlie Health! As a Group Facilitator / Integrativ…" at bounding box center [823, 326] width 780 height 384
click at [496, 507] on h4 "Completed tasks" at bounding box center [510, 503] width 155 height 30
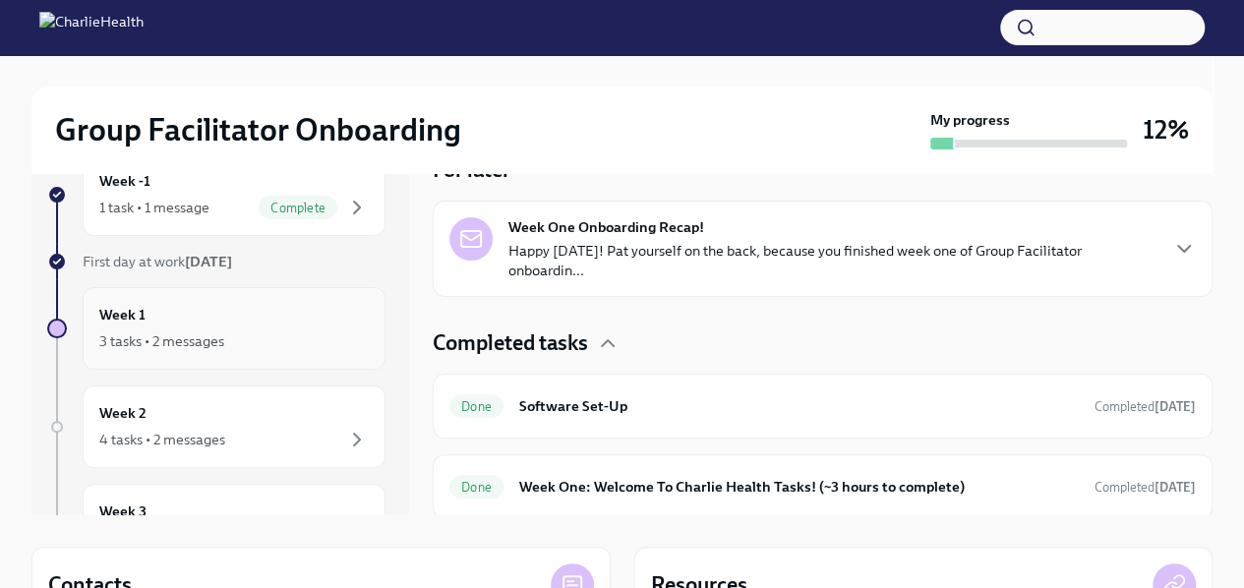
click at [127, 324] on h6 "Week 1" at bounding box center [122, 315] width 46 height 22
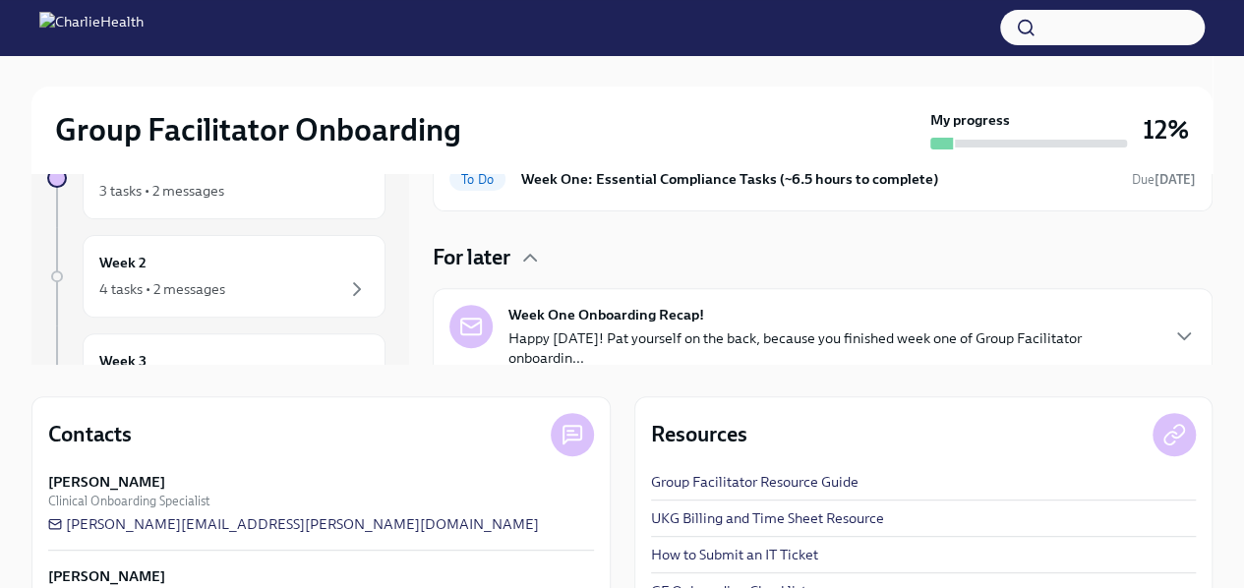
scroll to position [0, 0]
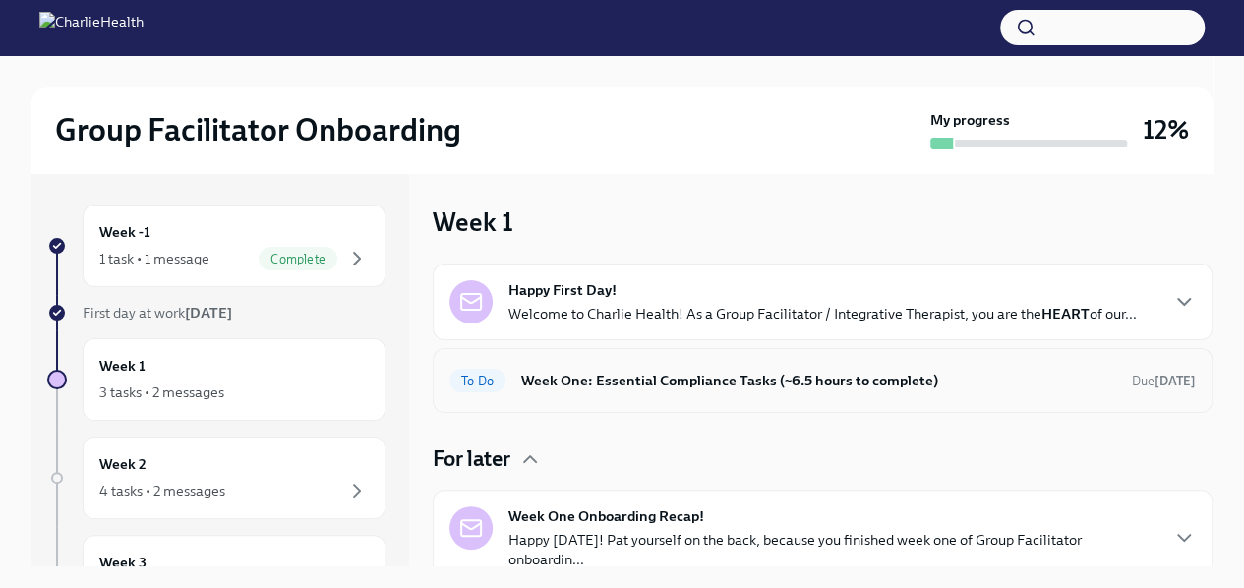
click at [537, 367] on div "To Do Week One: Essential Compliance Tasks (~6.5 hours to complete) Due [DATE]" at bounding box center [822, 380] width 747 height 31
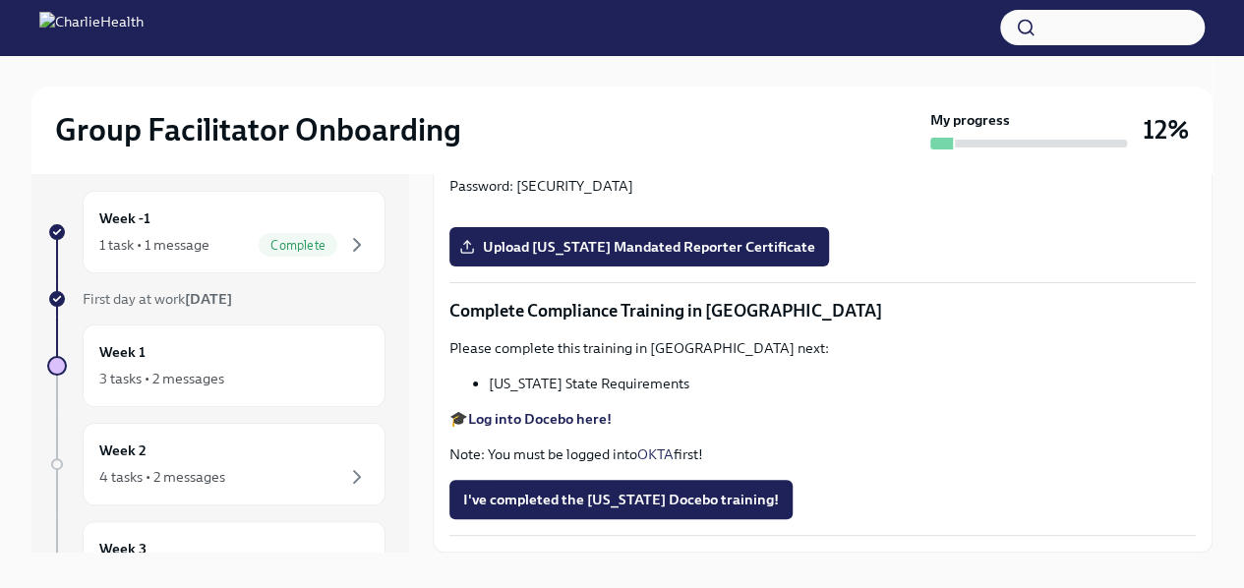
scroll to position [13, 0]
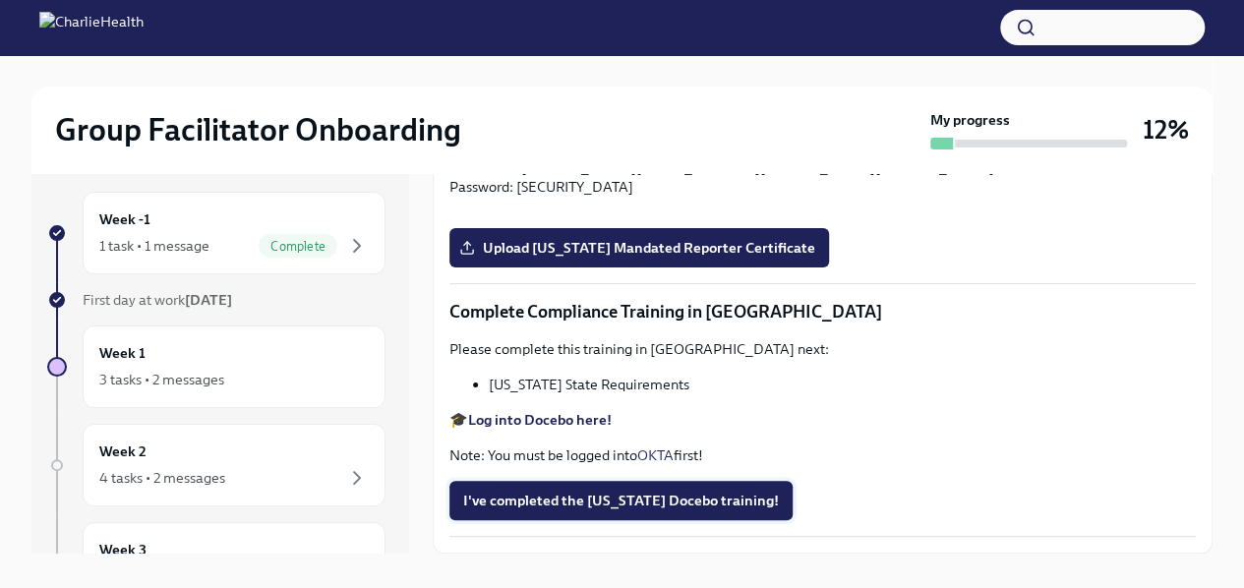
click at [548, 514] on button "I've completed the [US_STATE] Docebo training!" at bounding box center [620, 500] width 343 height 39
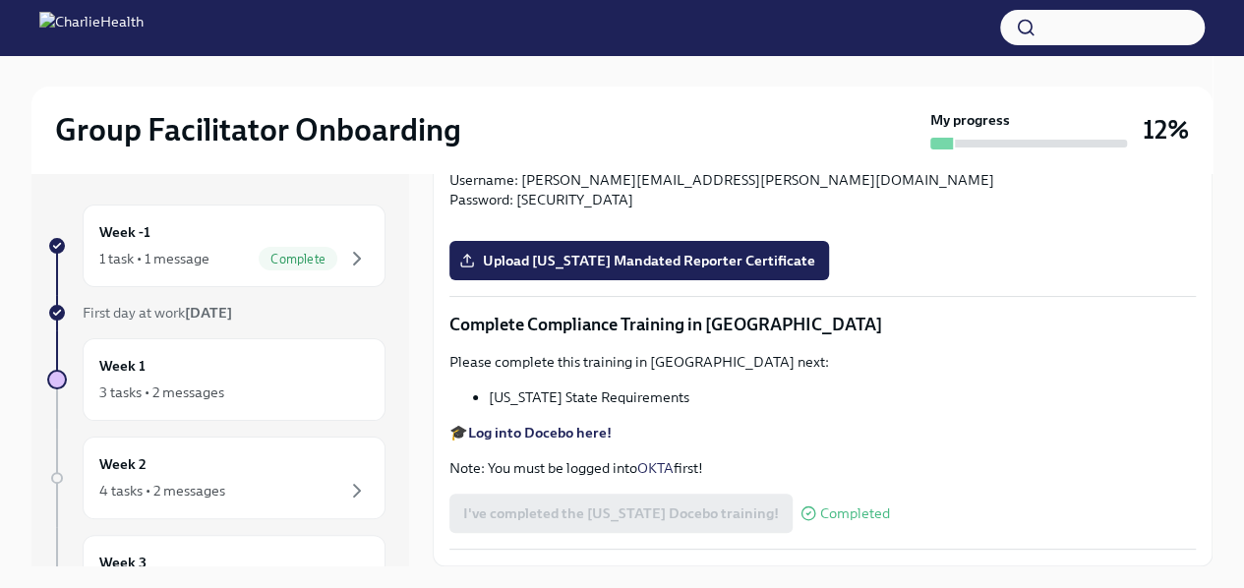
scroll to position [4203, 0]
click at [270, 476] on div "Week 2 4 tasks • 2 messages" at bounding box center [233, 477] width 269 height 49
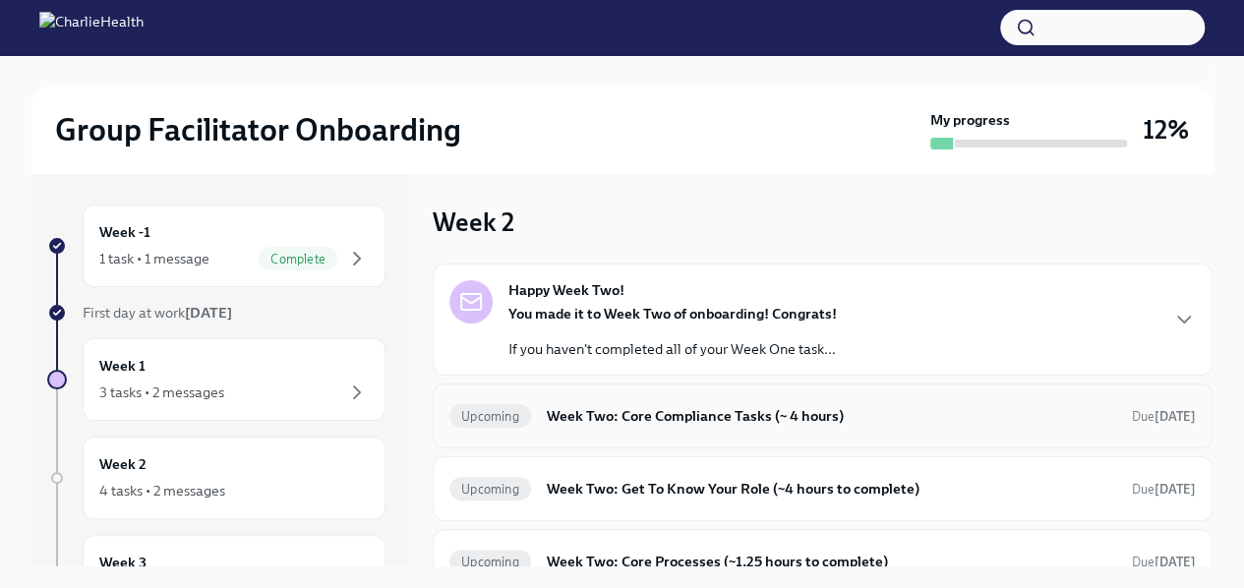
click at [618, 422] on h6 "Week Two: Core Compliance Tasks (~ 4 hours)" at bounding box center [831, 416] width 569 height 22
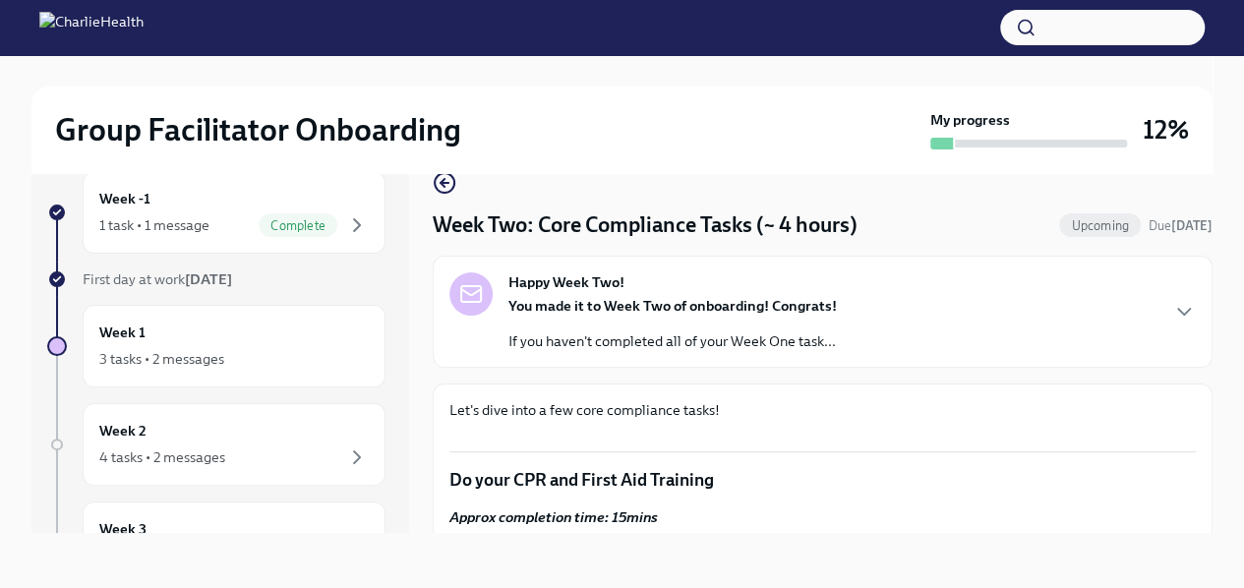
click at [572, 312] on strong "You made it to Week Two of onboarding! Congrats!" at bounding box center [672, 306] width 329 height 18
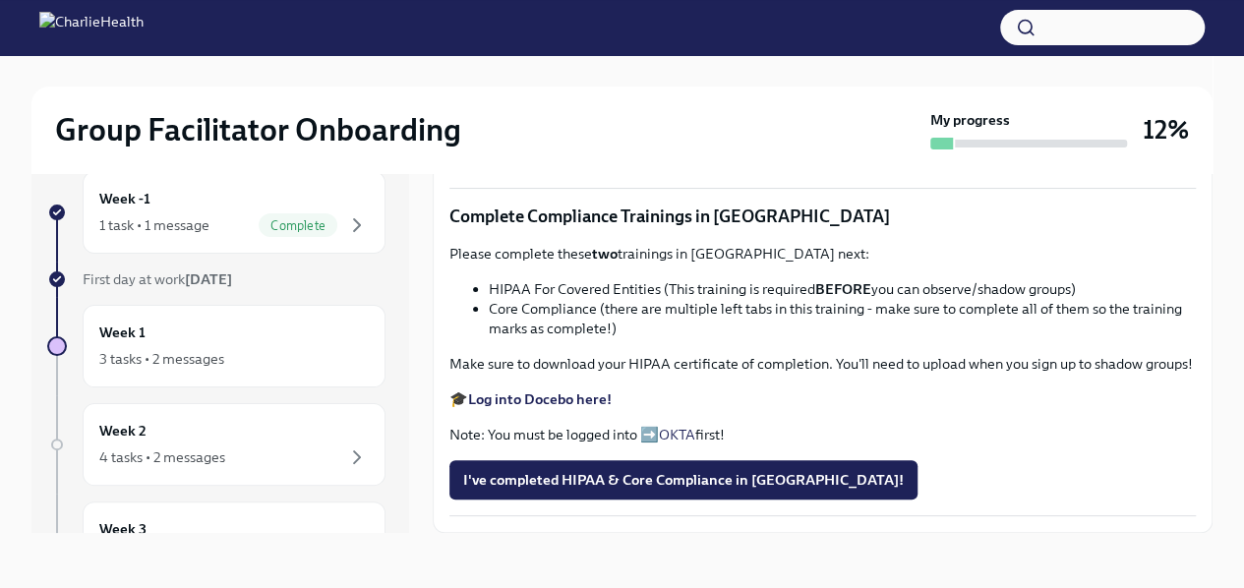
scroll to position [1893, 0]
click at [292, 451] on div "4 tasks • 2 messages" at bounding box center [233, 458] width 269 height 24
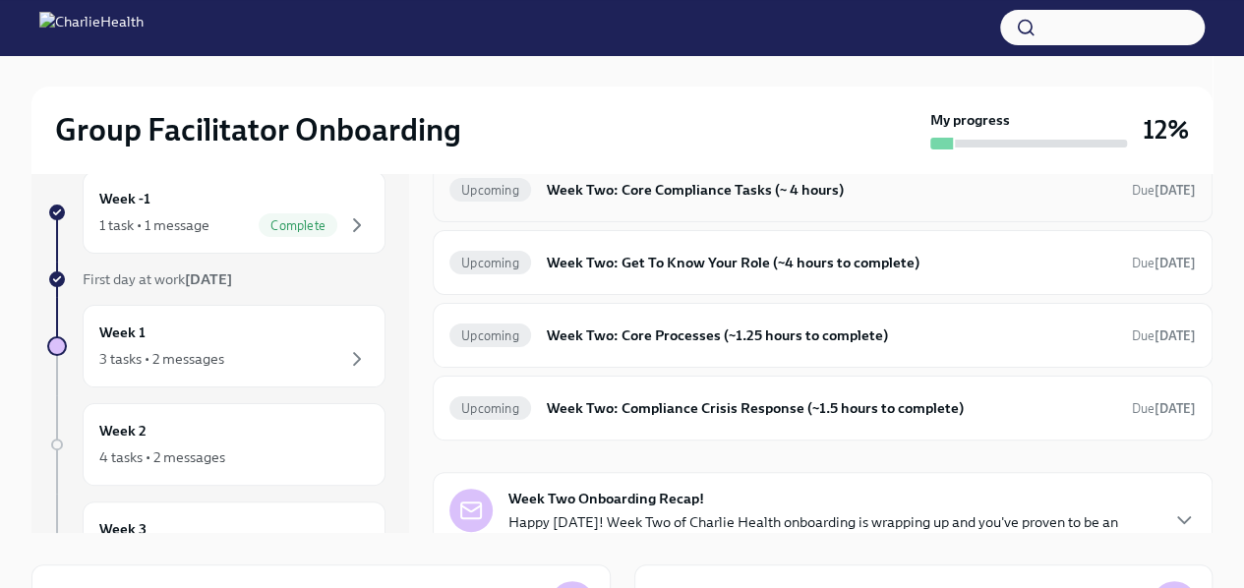
scroll to position [195, 0]
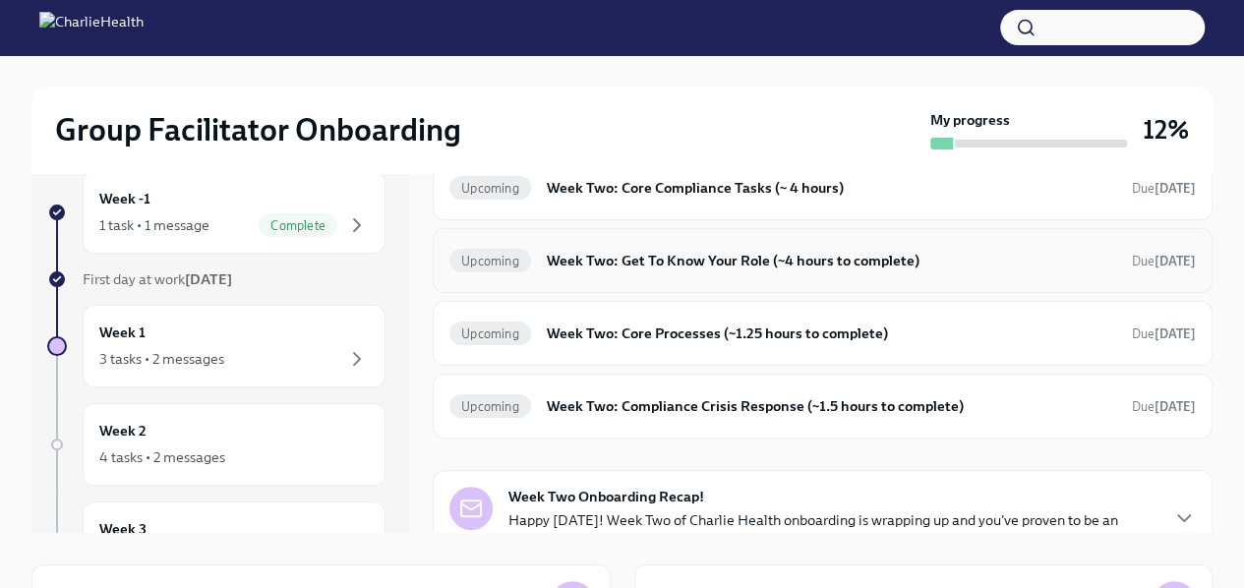
click at [643, 261] on h6 "Week Two: Get To Know Your Role (~4 hours to complete)" at bounding box center [831, 261] width 569 height 22
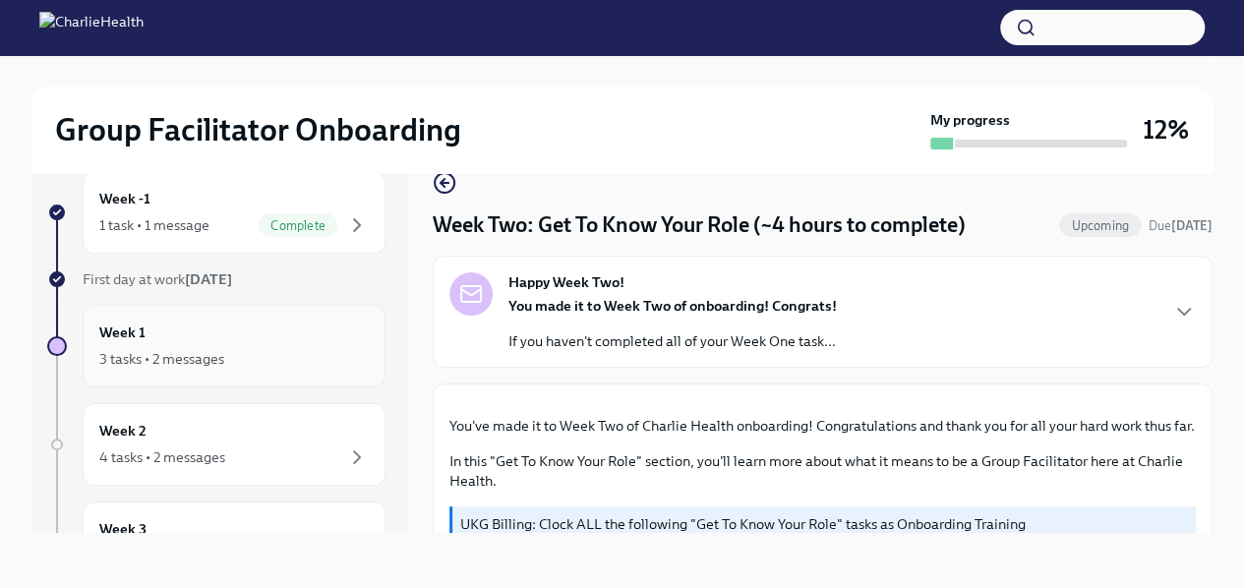
click at [252, 337] on div "Week 1 3 tasks • 2 messages" at bounding box center [233, 346] width 269 height 49
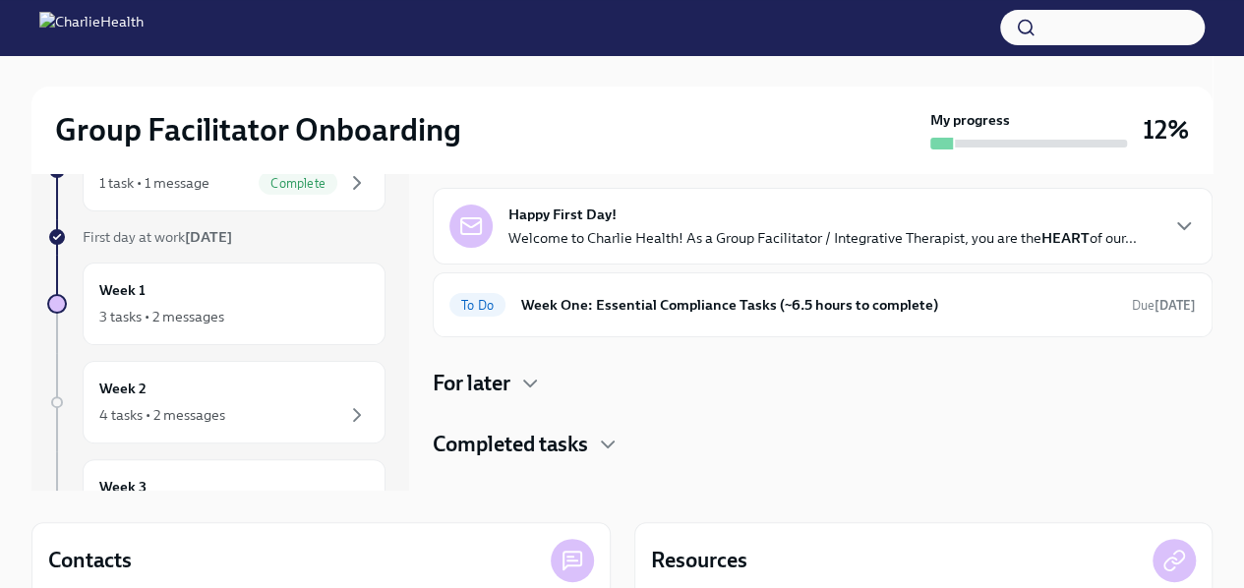
scroll to position [70, 0]
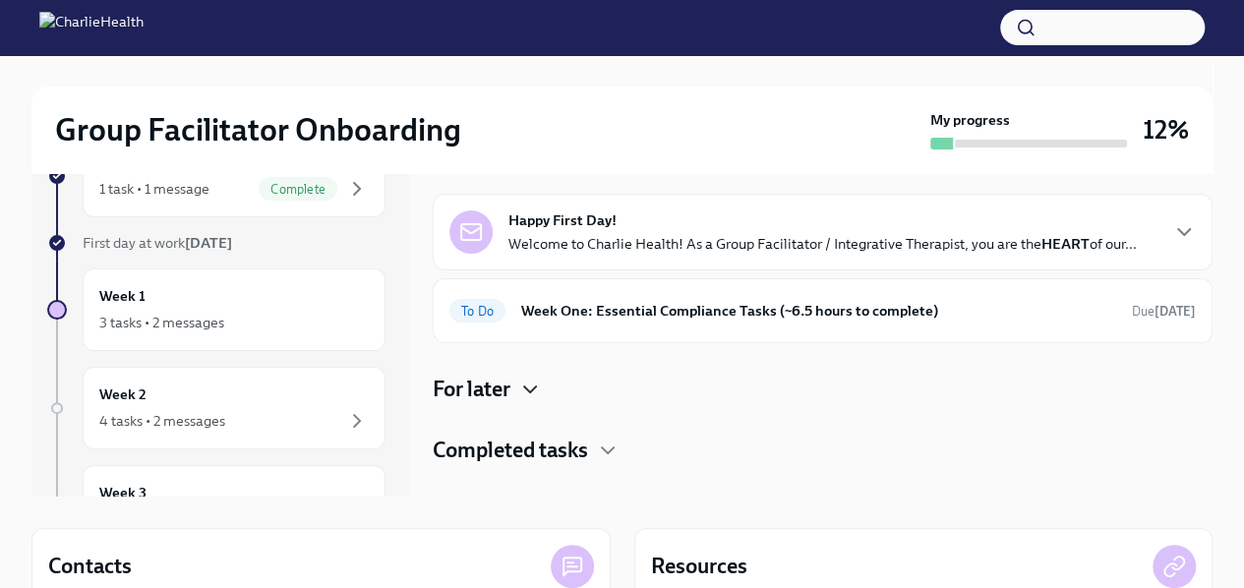
click at [529, 389] on icon "button" at bounding box center [530, 390] width 12 height 6
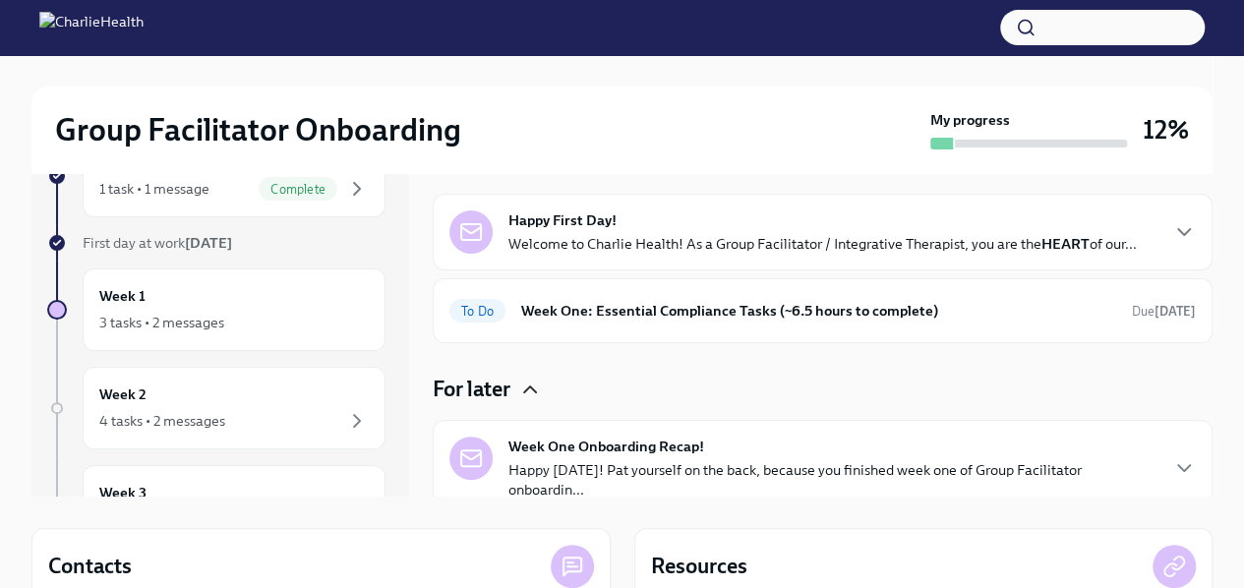
scroll to position [79, 0]
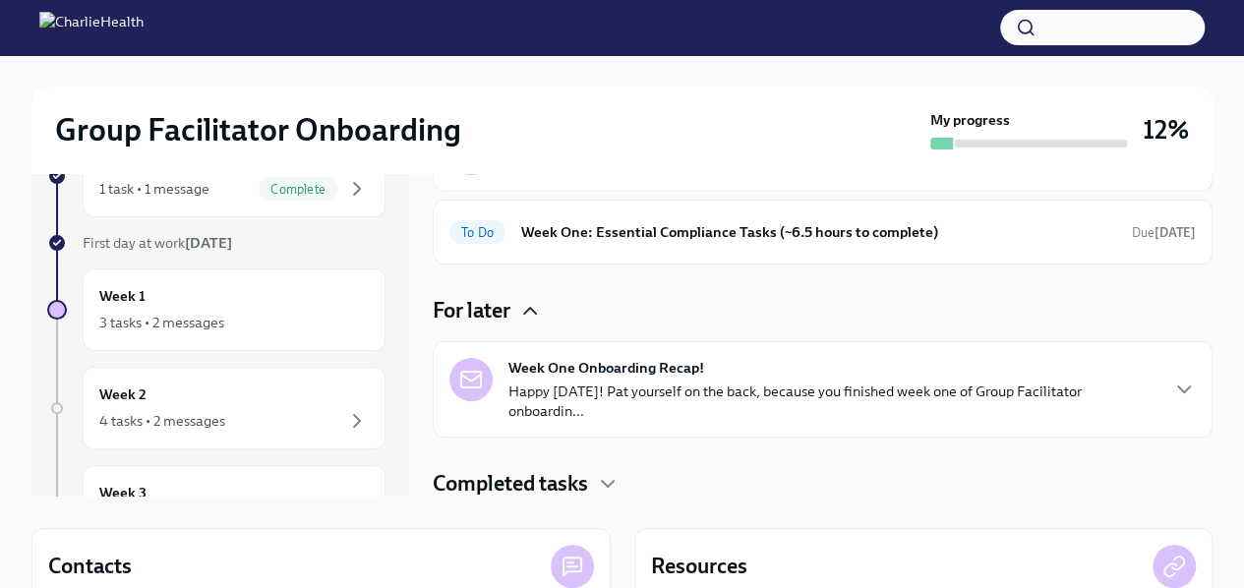
click at [559, 406] on p "Happy [DATE]! Pat yourself on the back, because you finished week one of Group …" at bounding box center [832, 401] width 648 height 39
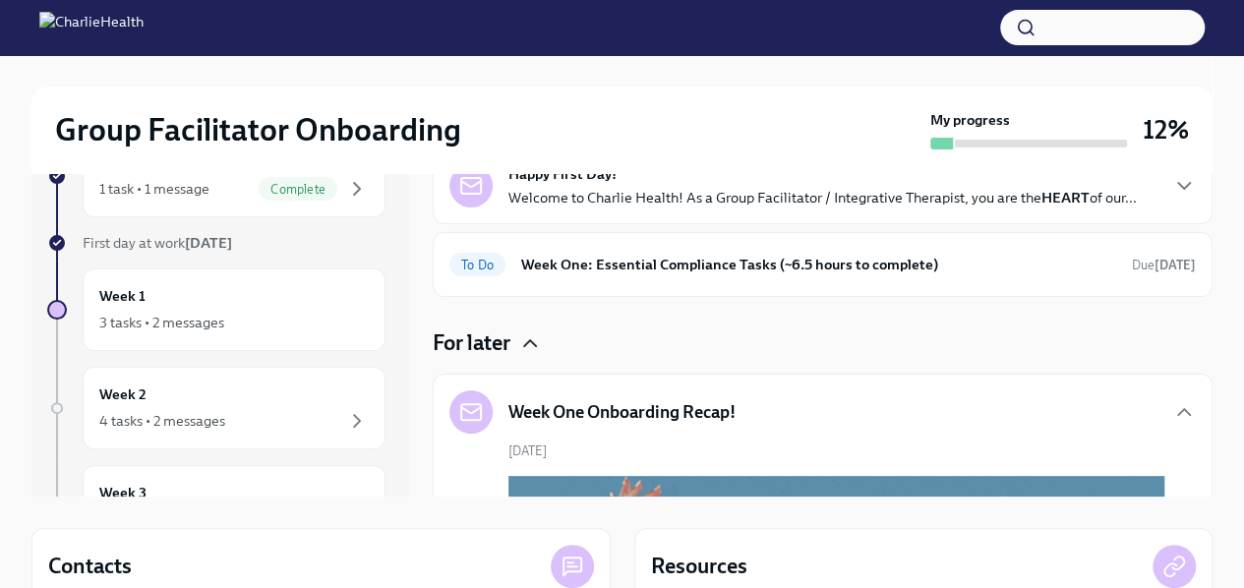
scroll to position [40, 0]
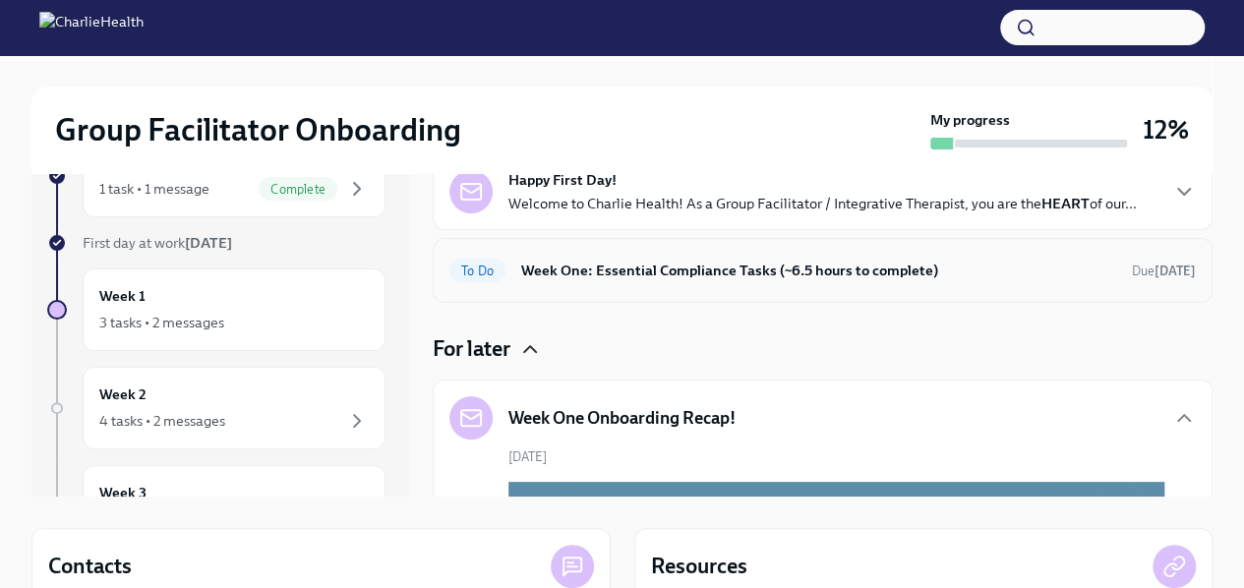
click at [602, 283] on div "To Do Week One: Essential Compliance Tasks (~6.5 hours to complete) Due [DATE]" at bounding box center [822, 270] width 747 height 31
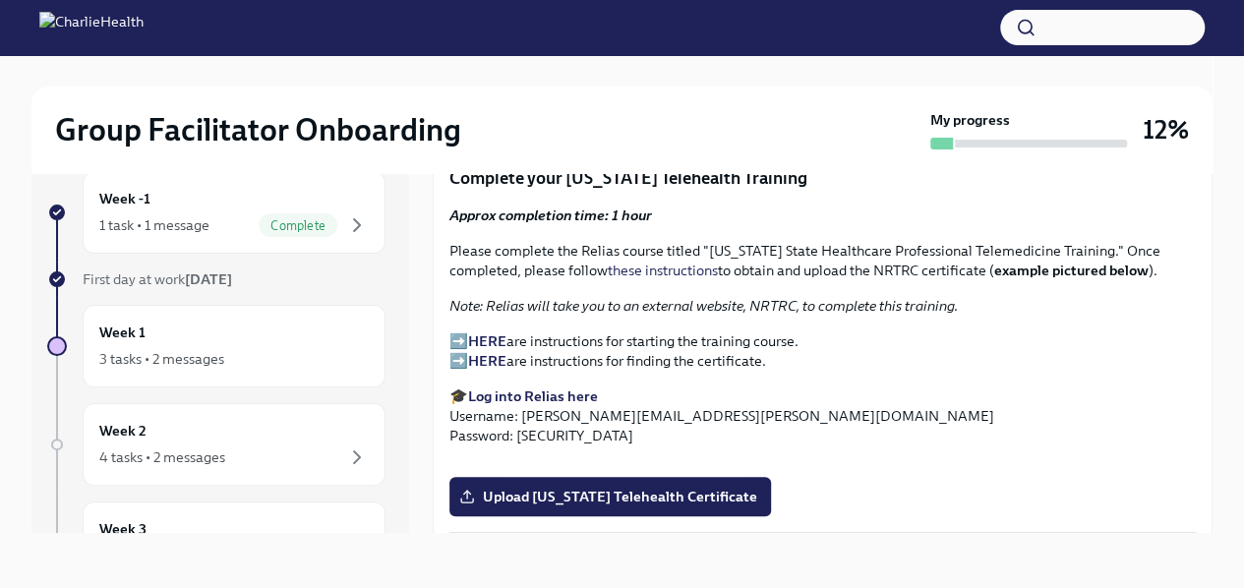
scroll to position [2552, 0]
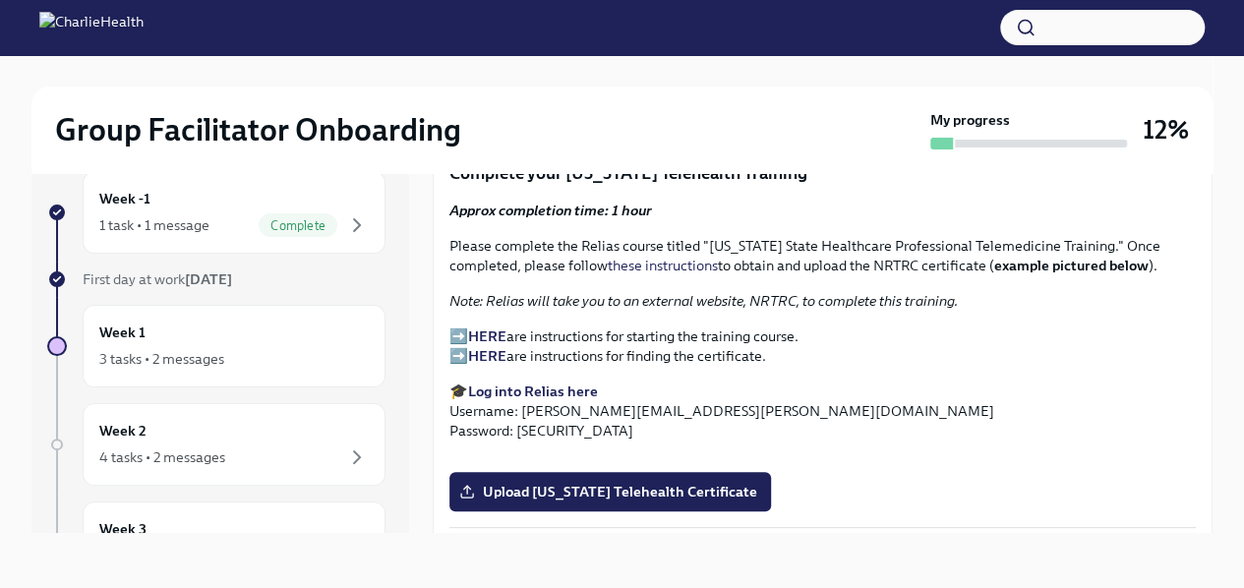
click at [498, 328] on strong "HERE" at bounding box center [487, 337] width 38 height 18
click at [495, 347] on strong "HERE" at bounding box center [487, 356] width 38 height 18
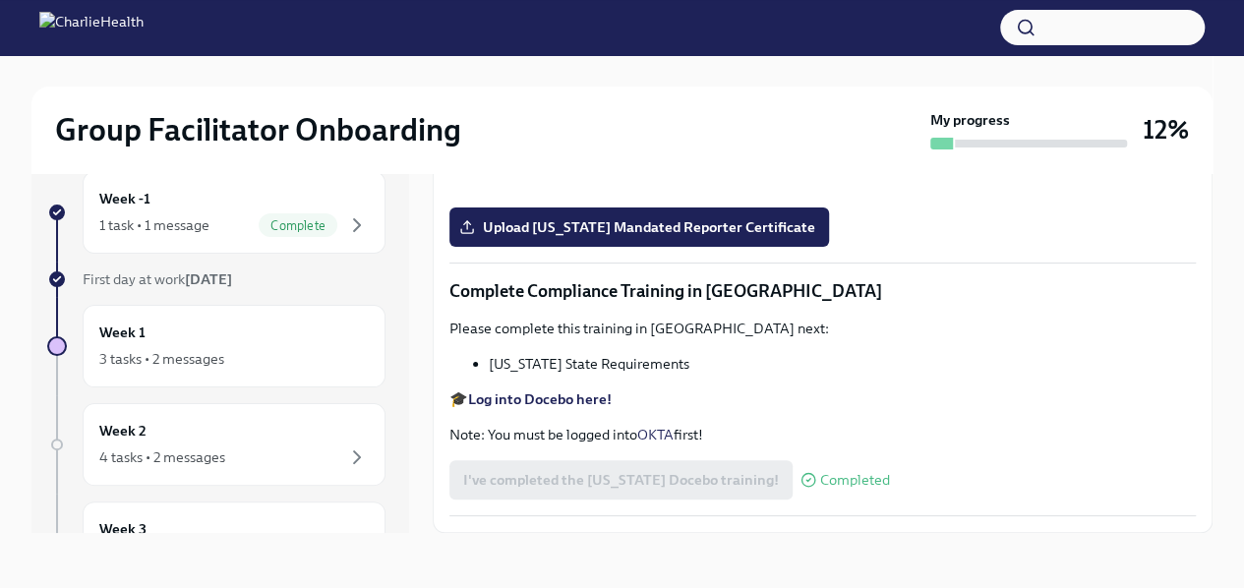
scroll to position [3280, 0]
click at [0, 0] on input "Upload [US_STATE] Telehealth Certificate" at bounding box center [0, 0] width 0 height 0
click at [550, 237] on span "Upload [US_STATE] Mandated Reporter Certificate" at bounding box center [639, 227] width 352 height 20
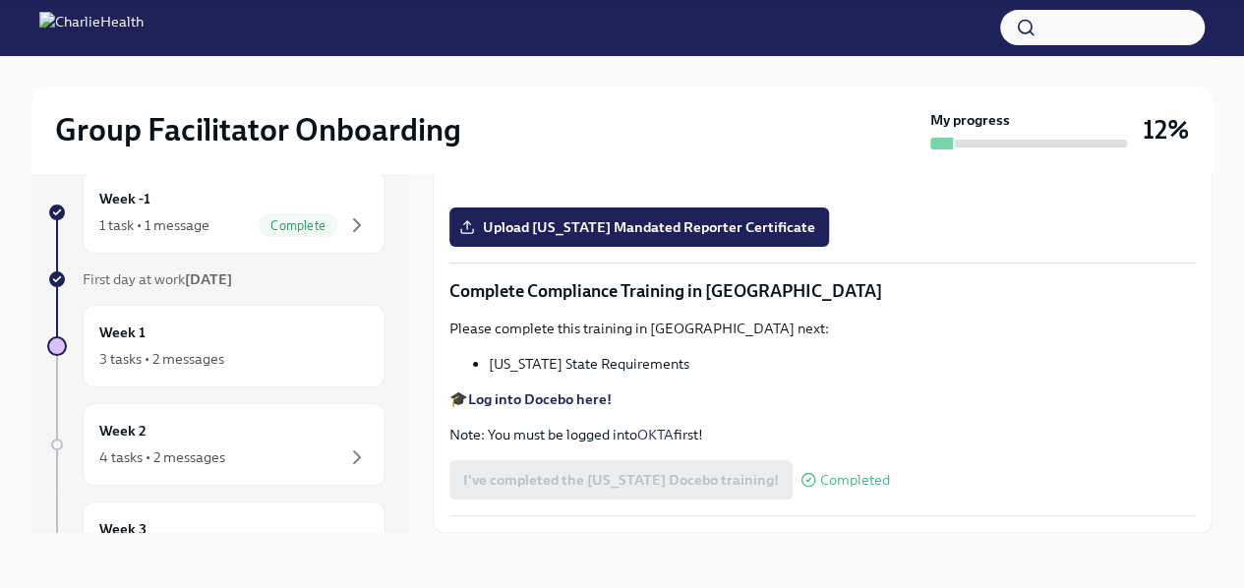
click at [0, 0] on input "Upload [US_STATE] Mandated Reporter Certificate" at bounding box center [0, 0] width 0 height 0
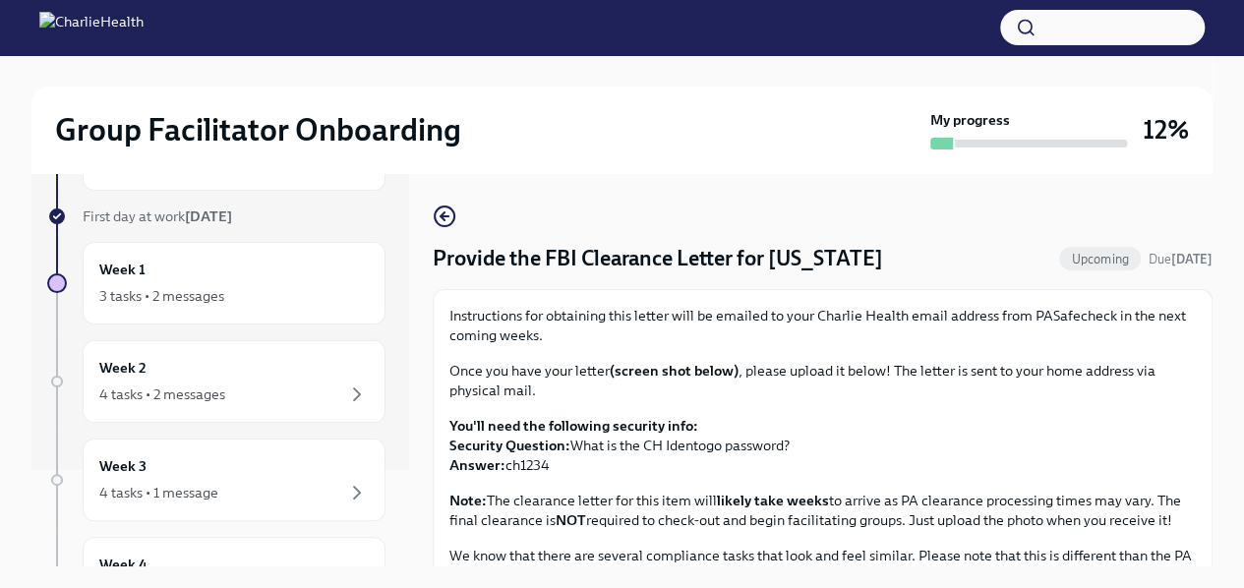
scroll to position [83, 0]
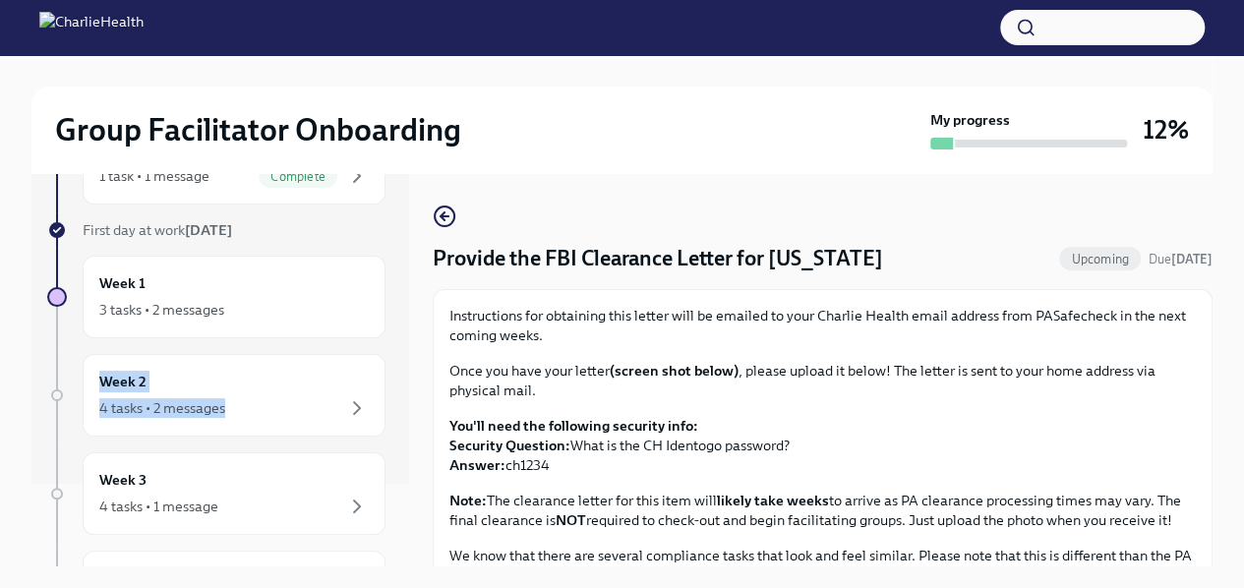
drag, startPoint x: 409, startPoint y: 359, endPoint x: 409, endPoint y: 293, distance: 65.9
click at [409, 293] on div "Week -1 1 task • 1 message Complete First day at work Sep 22nd Week 1 3 tasks •…" at bounding box center [621, 369] width 1181 height 393
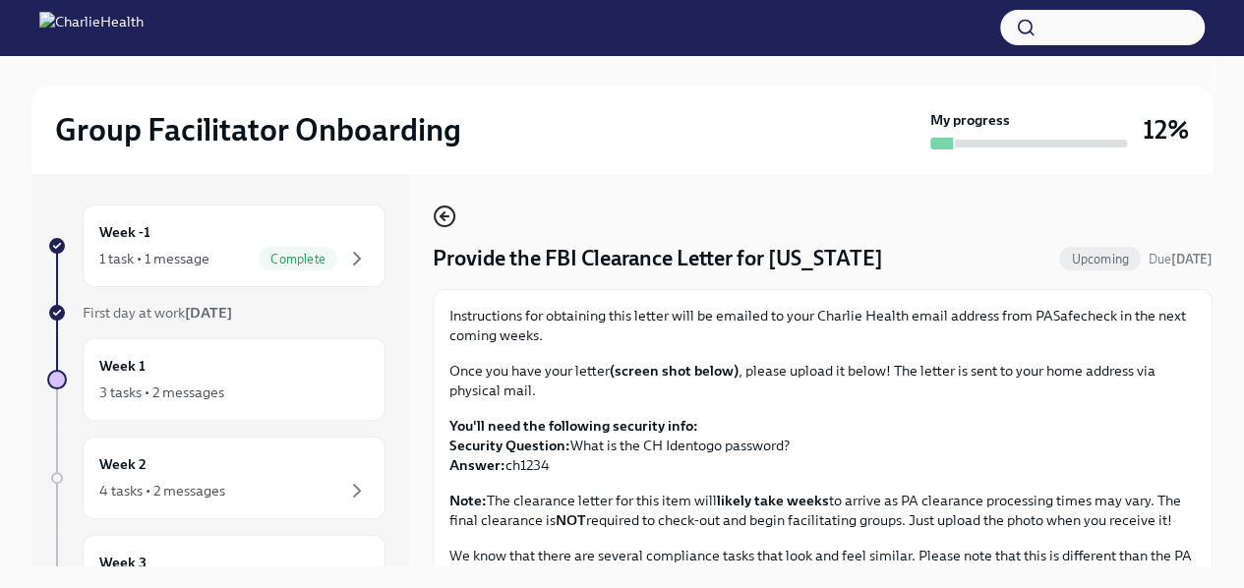
click at [443, 219] on icon "button" at bounding box center [443, 216] width 4 height 8
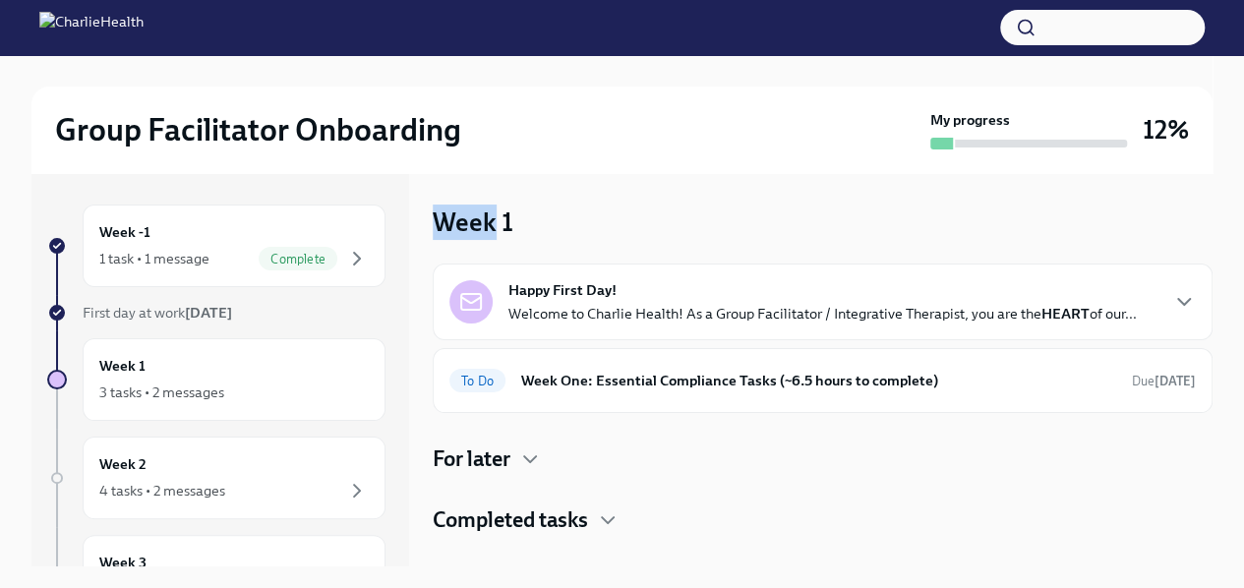
click at [443, 219] on h3 "Week 1" at bounding box center [473, 222] width 81 height 35
click at [491, 465] on h4 "For later" at bounding box center [472, 460] width 78 height 30
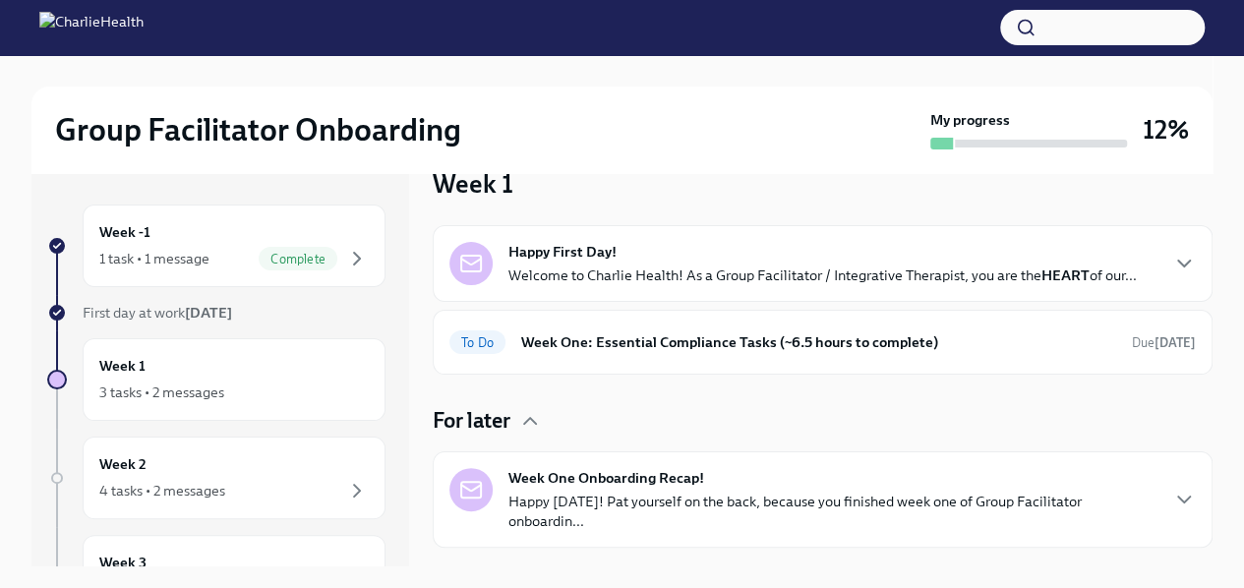
click at [491, 468] on div "Week One Onboarding Recap! Happy Friday! Pat yourself on the back, because you …" at bounding box center [802, 499] width 707 height 63
